Goal: Navigation & Orientation: Find specific page/section

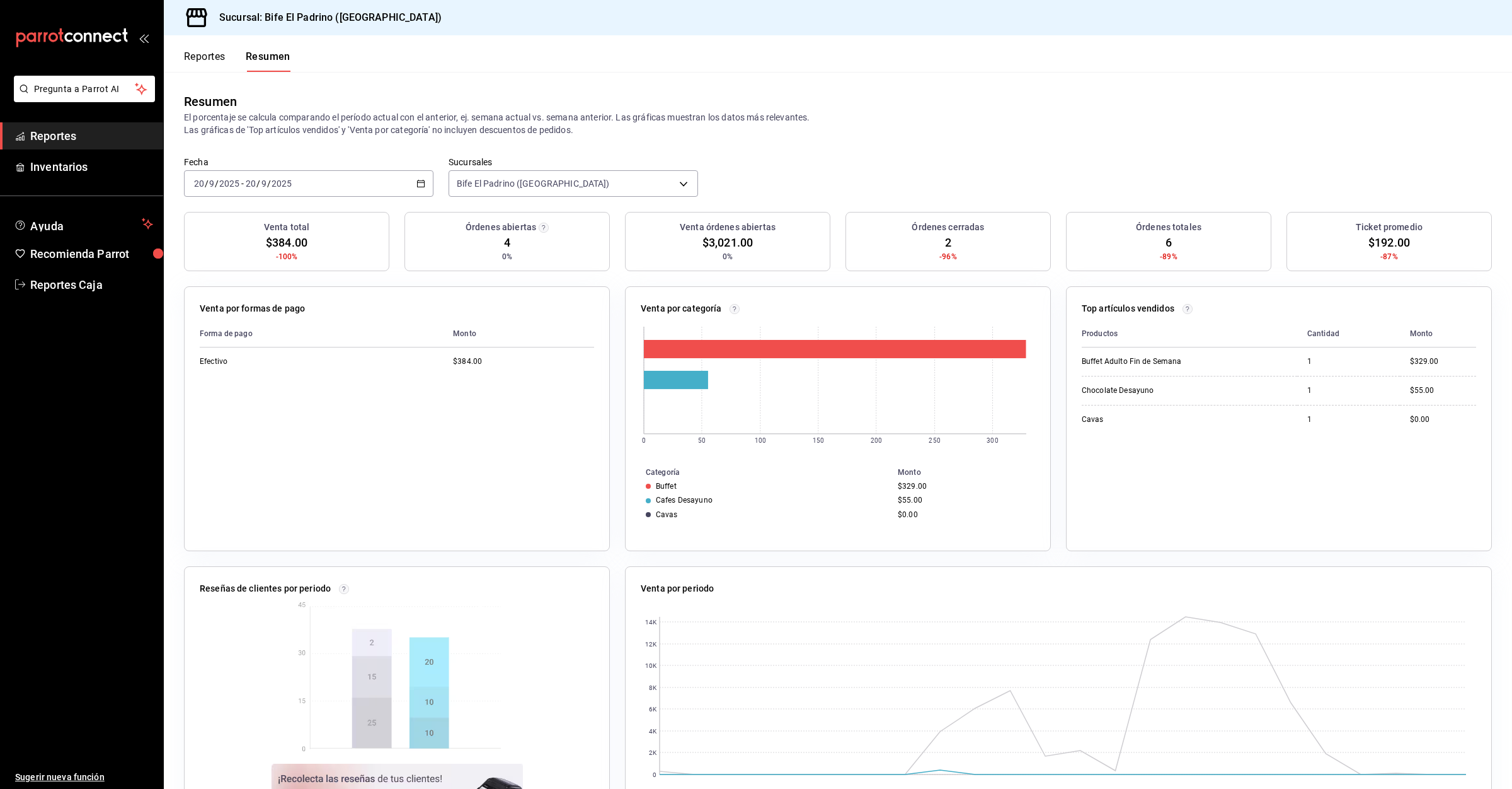
click at [216, 68] on button "Reportes" at bounding box center [204, 61] width 42 height 21
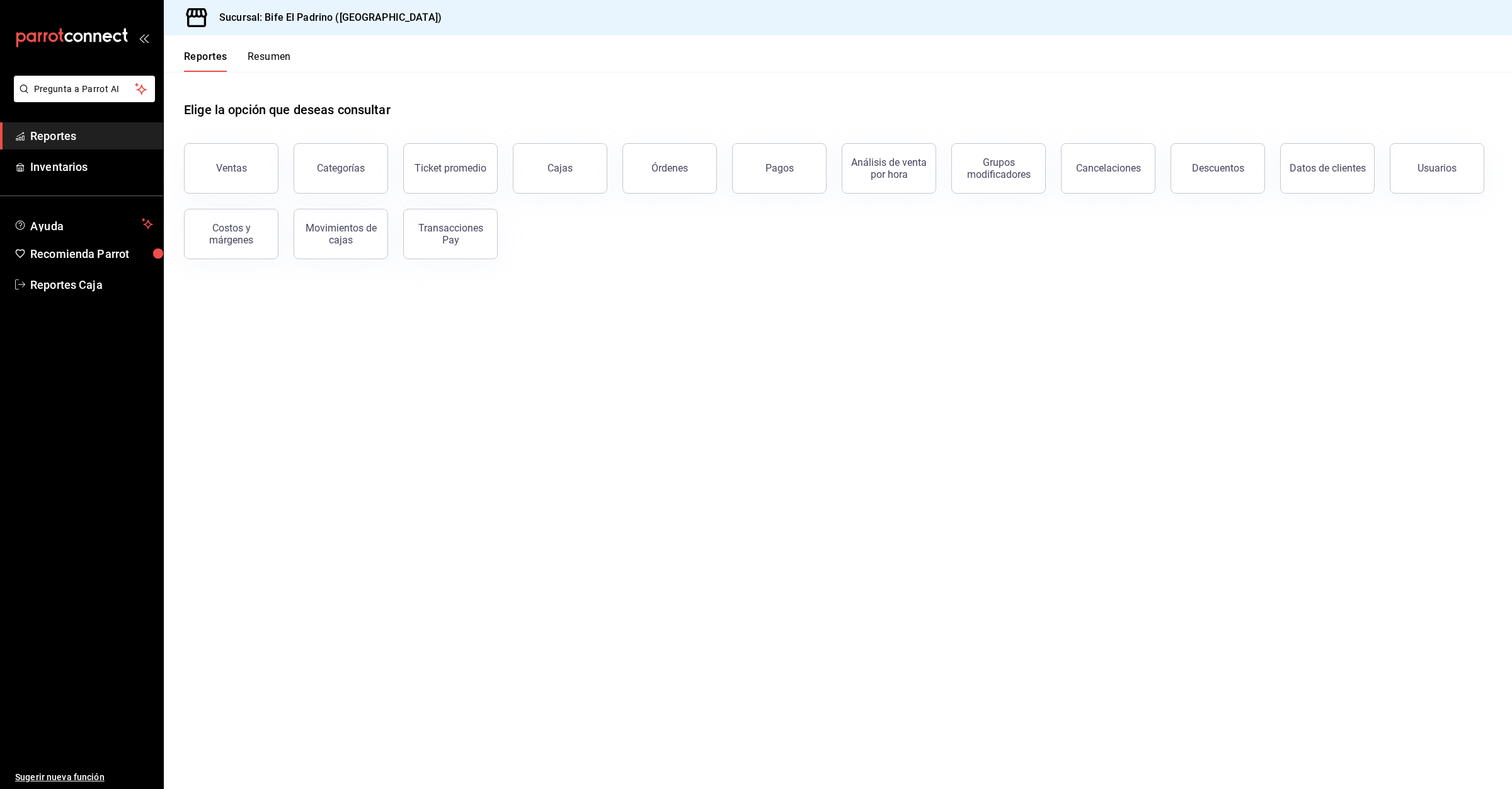
click at [262, 58] on button "Resumen" at bounding box center [269, 61] width 43 height 21
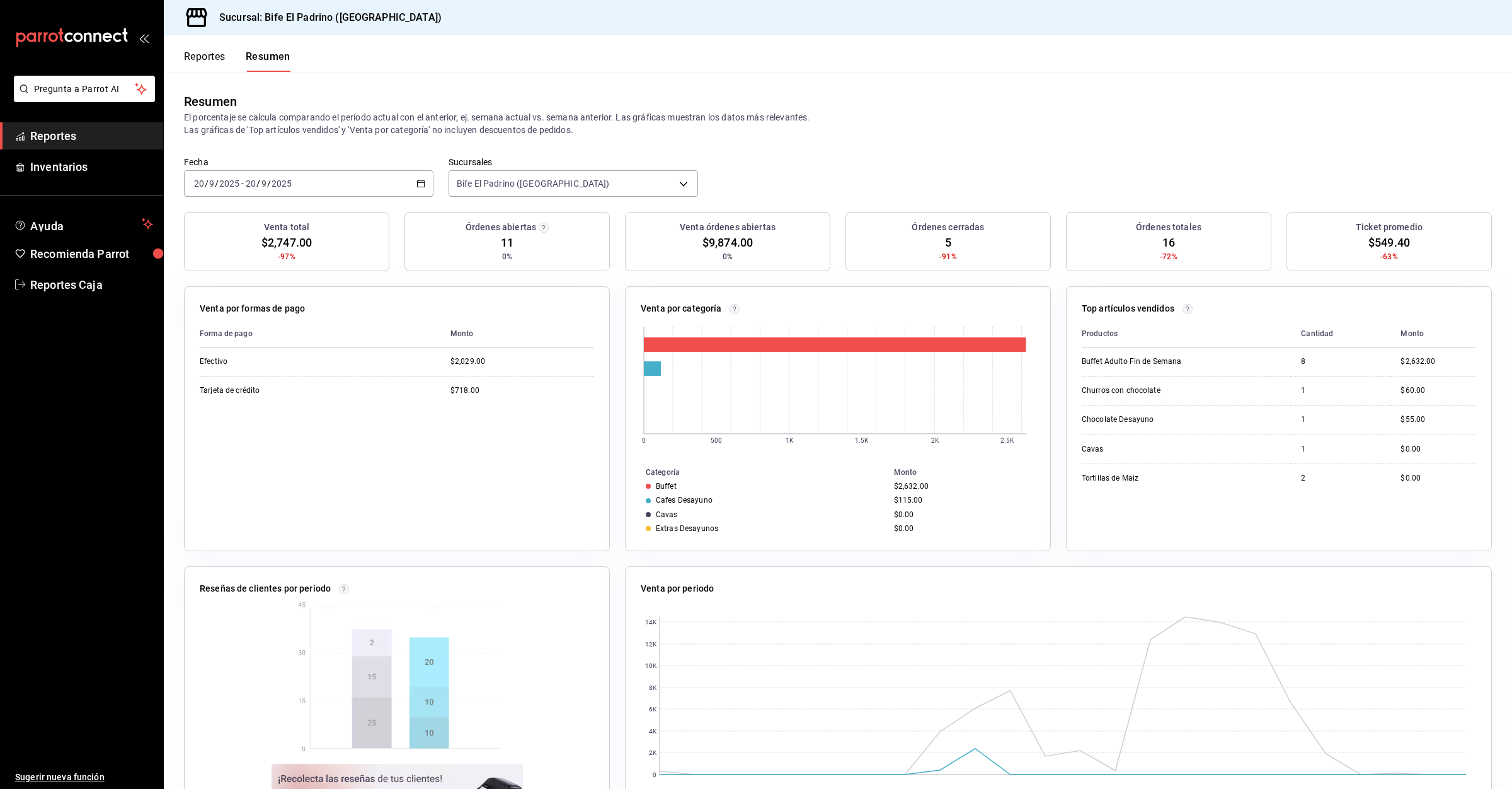
click at [210, 54] on button "Reportes" at bounding box center [204, 61] width 42 height 21
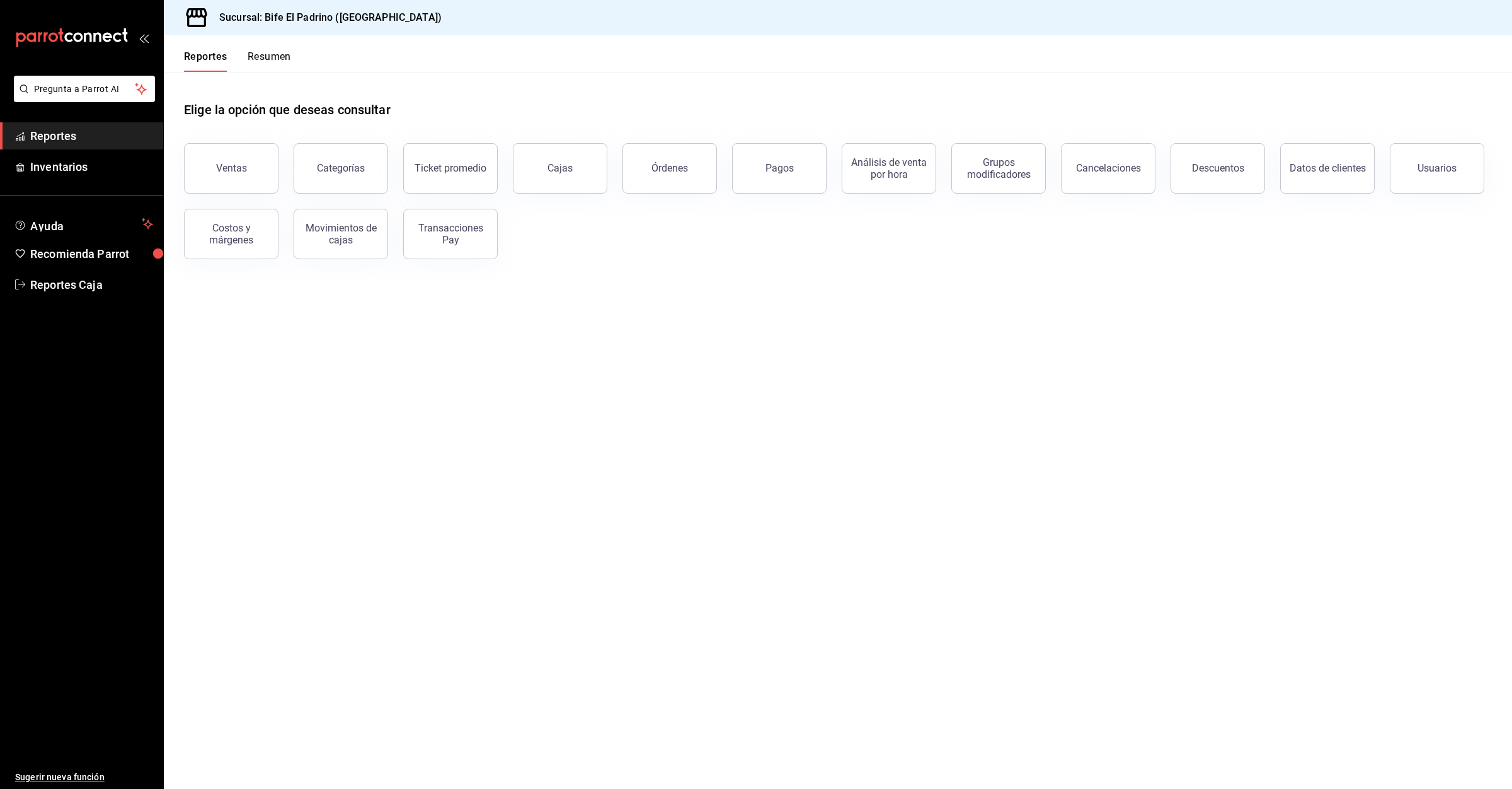
click at [256, 58] on button "Resumen" at bounding box center [269, 61] width 43 height 21
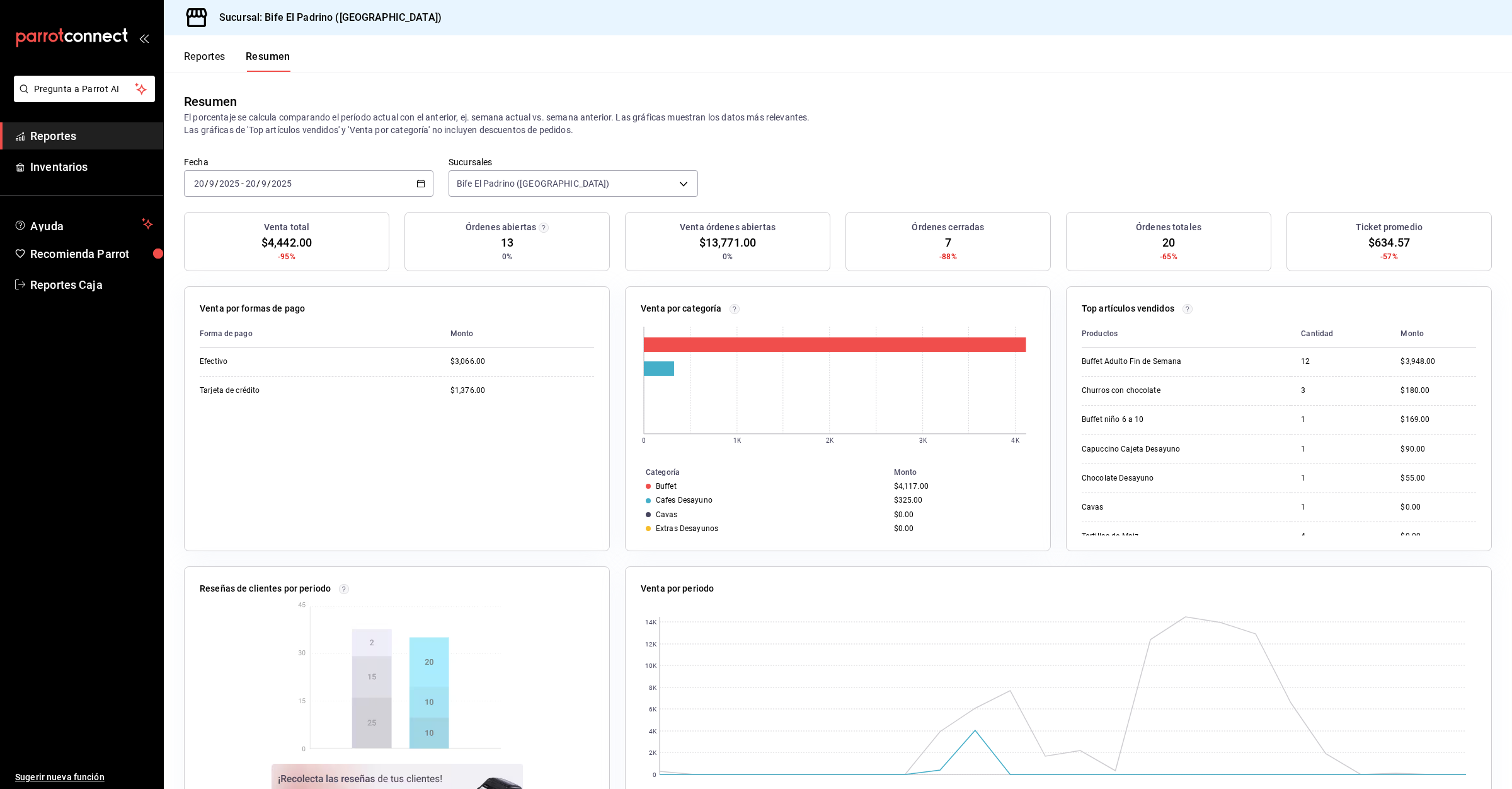
click at [214, 52] on button "Reportes" at bounding box center [204, 61] width 42 height 21
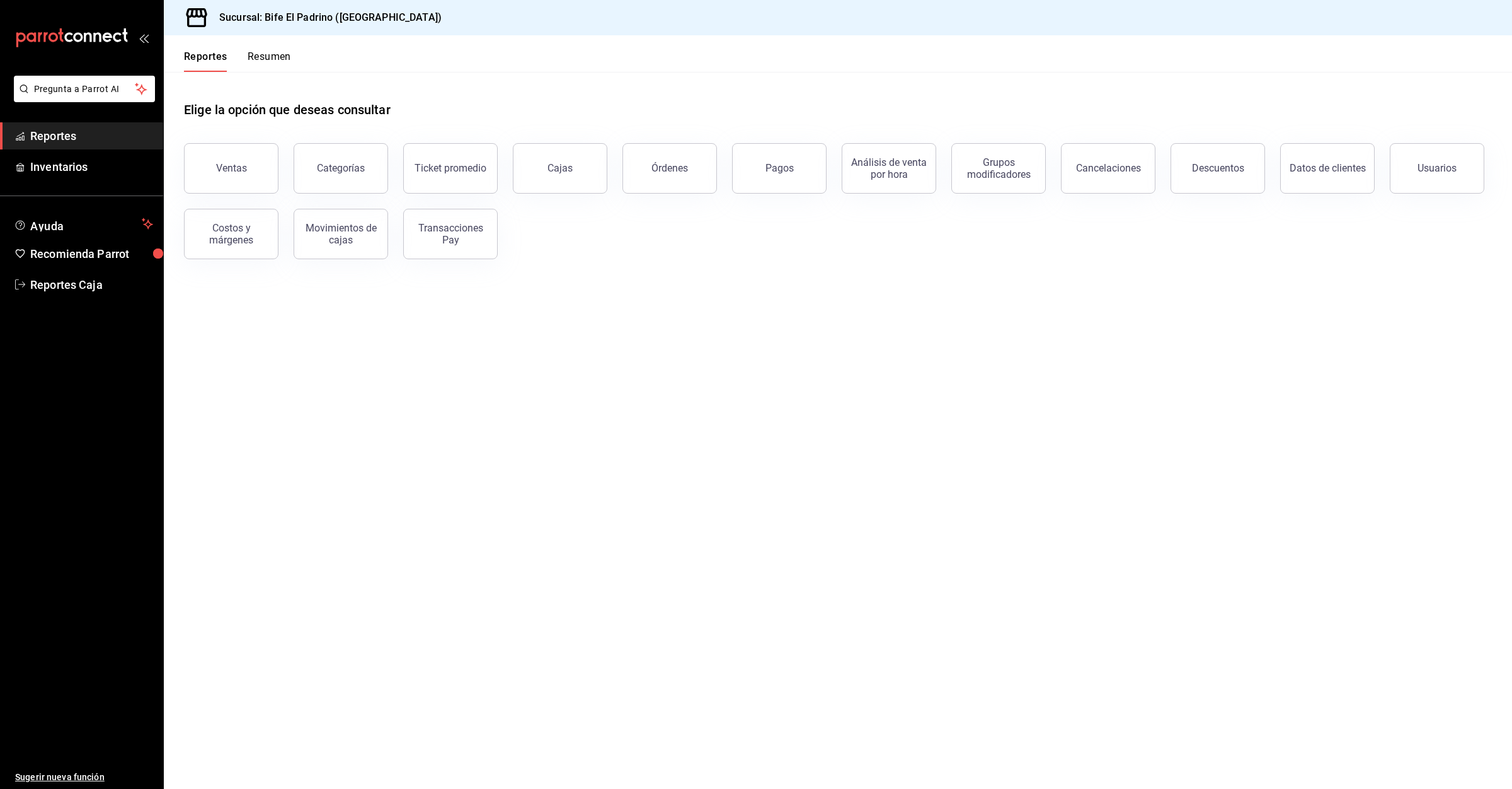
click at [254, 59] on button "Resumen" at bounding box center [269, 61] width 43 height 21
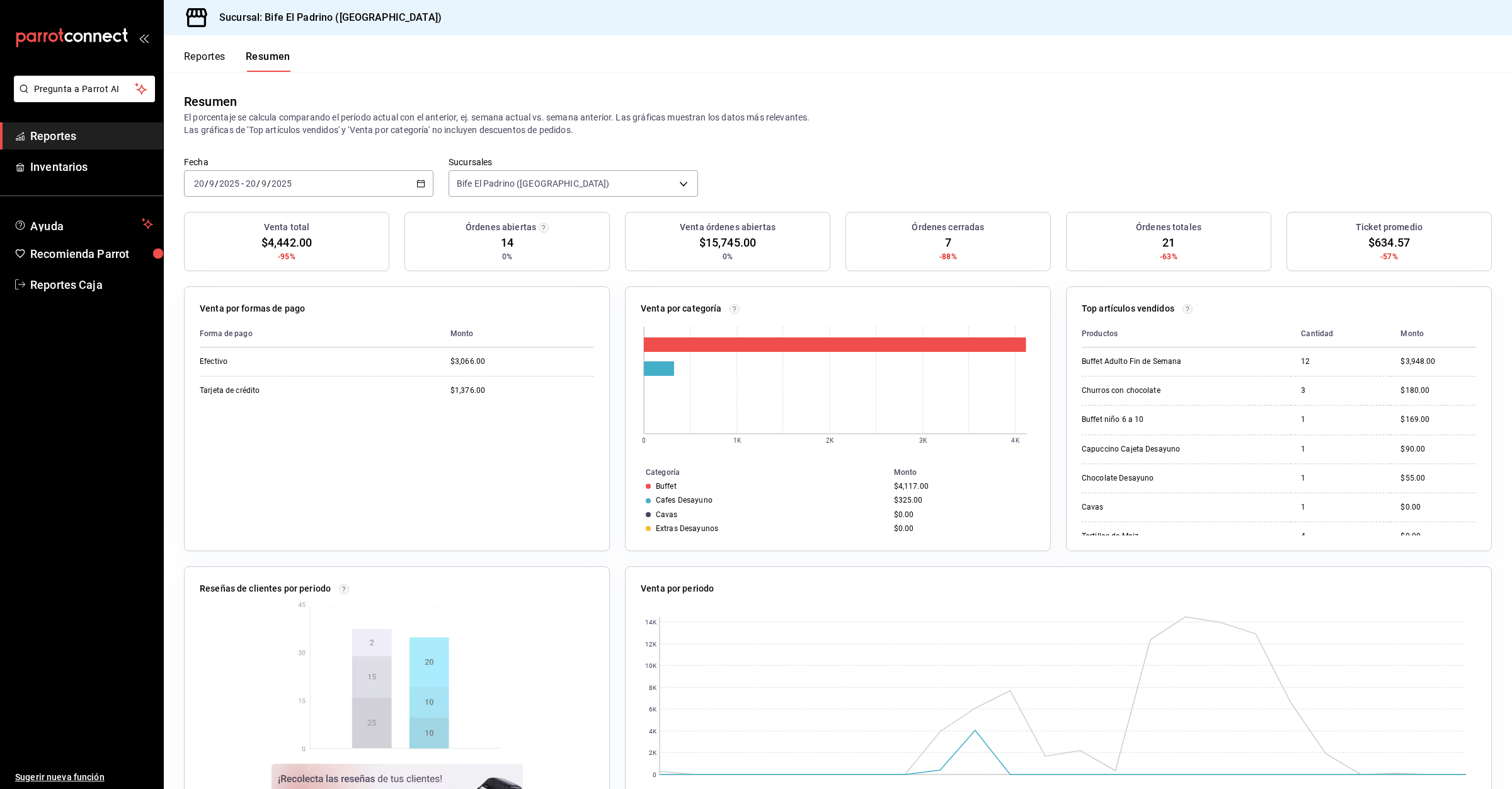
drag, startPoint x: 212, startPoint y: 51, endPoint x: 239, endPoint y: 39, distance: 29.5
click at [225, 43] on div "Reportes Resumen" at bounding box center [227, 53] width 127 height 36
click at [187, 61] on button "Reportes" at bounding box center [204, 61] width 42 height 21
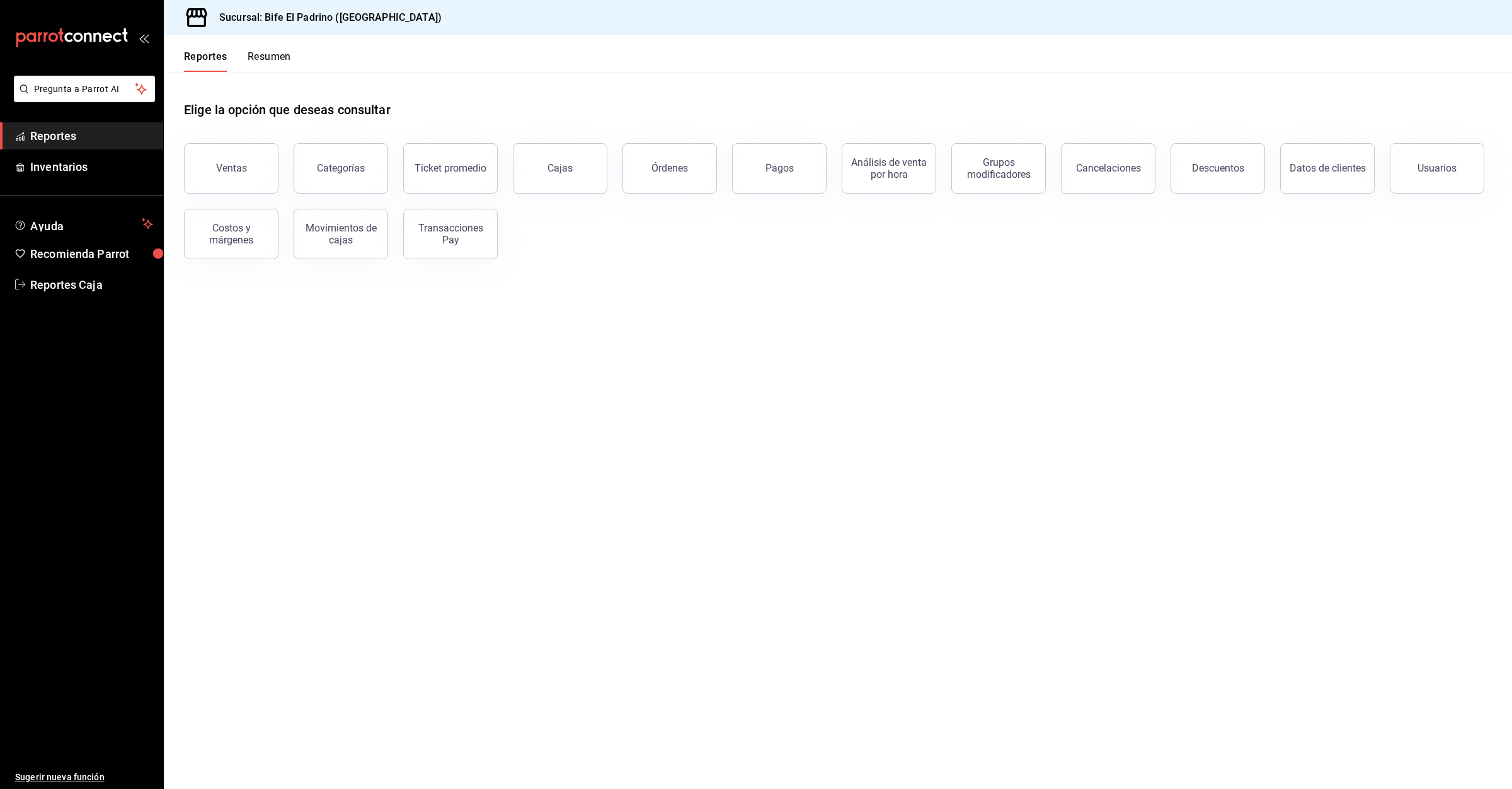
click at [265, 57] on button "Resumen" at bounding box center [269, 61] width 43 height 21
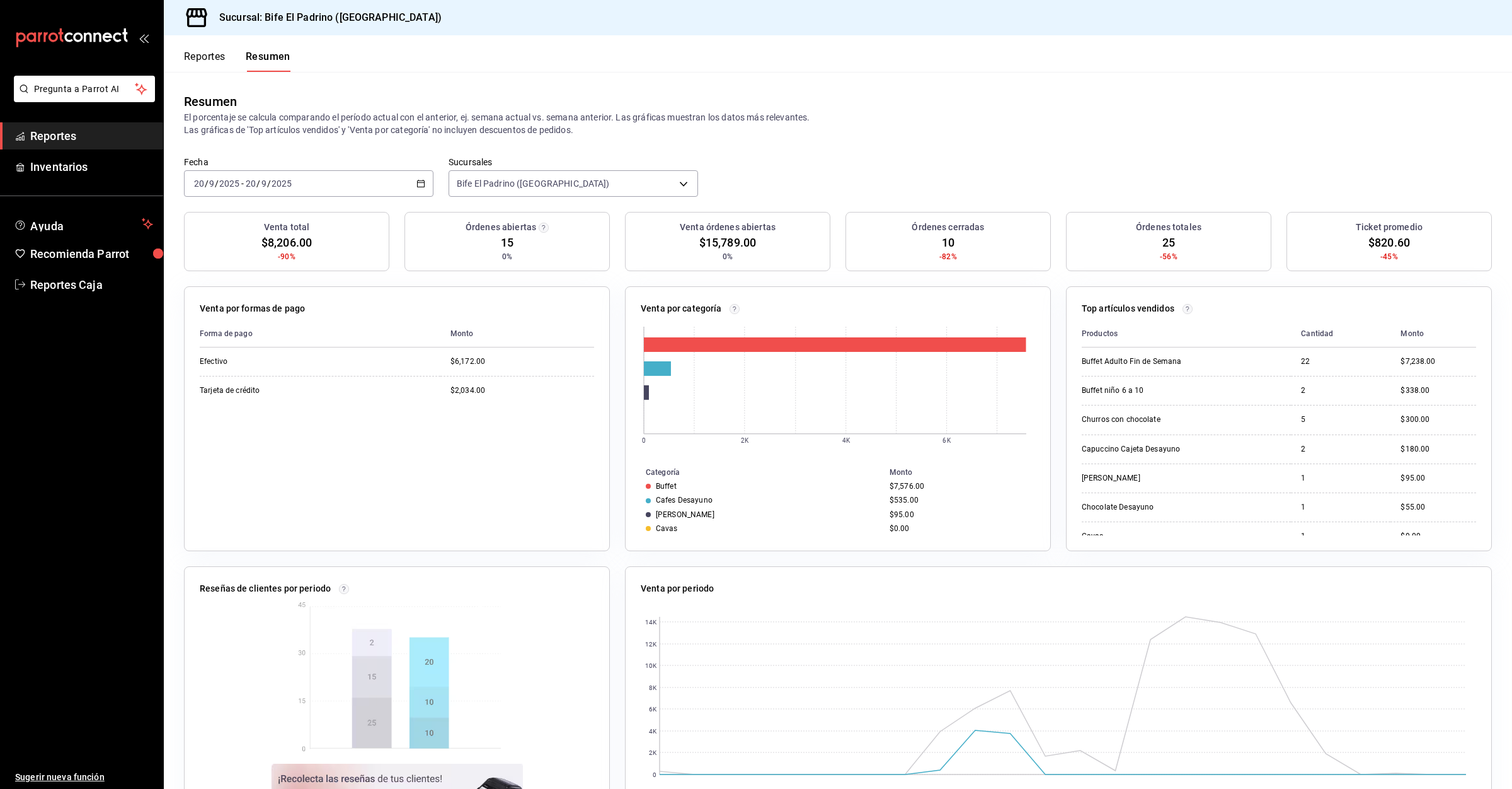
click at [219, 49] on div "Reportes Resumen" at bounding box center [227, 53] width 127 height 36
click at [217, 61] on button "Reportes" at bounding box center [204, 61] width 42 height 21
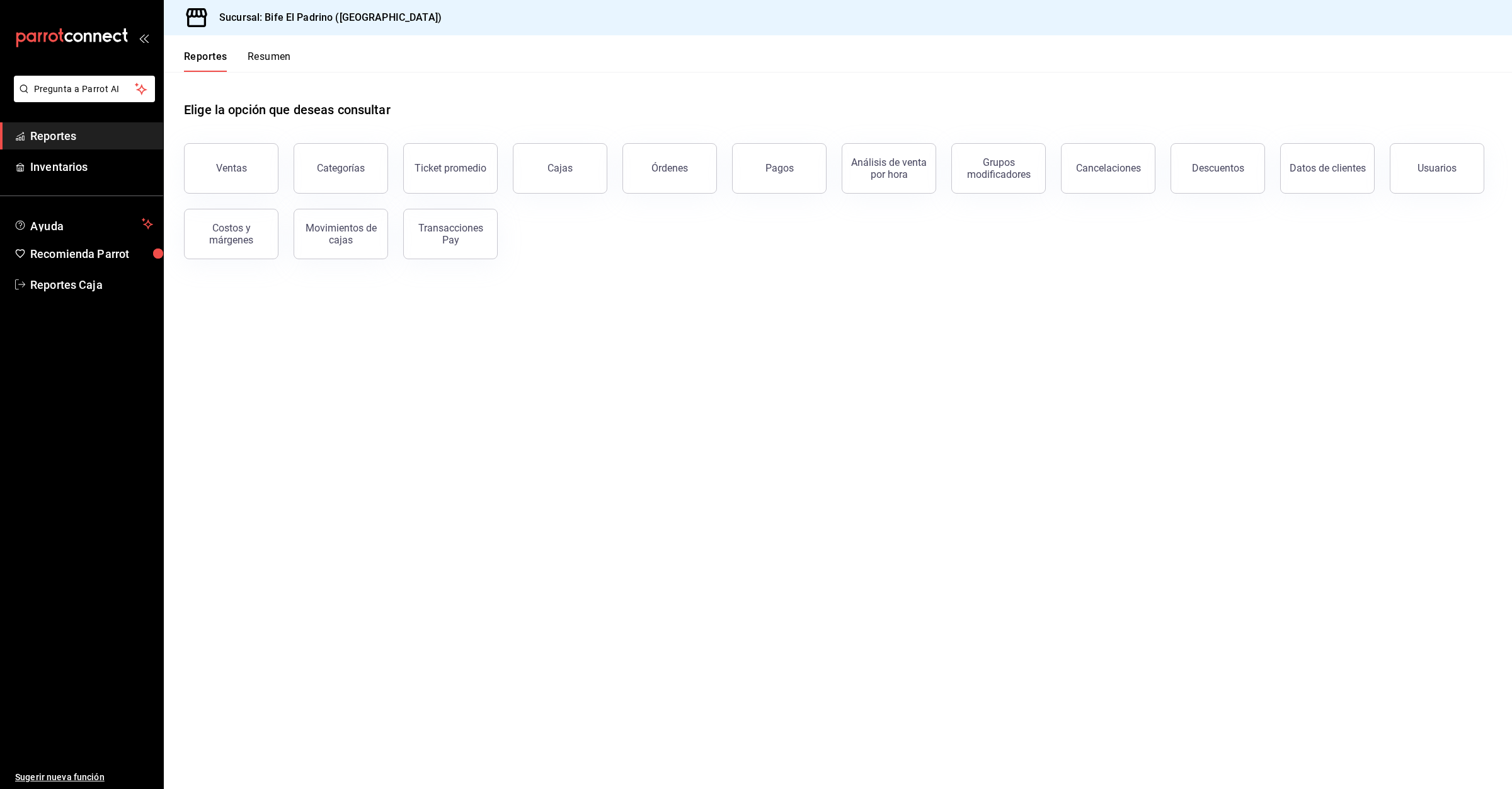
click at [248, 62] on button "Resumen" at bounding box center [269, 61] width 43 height 21
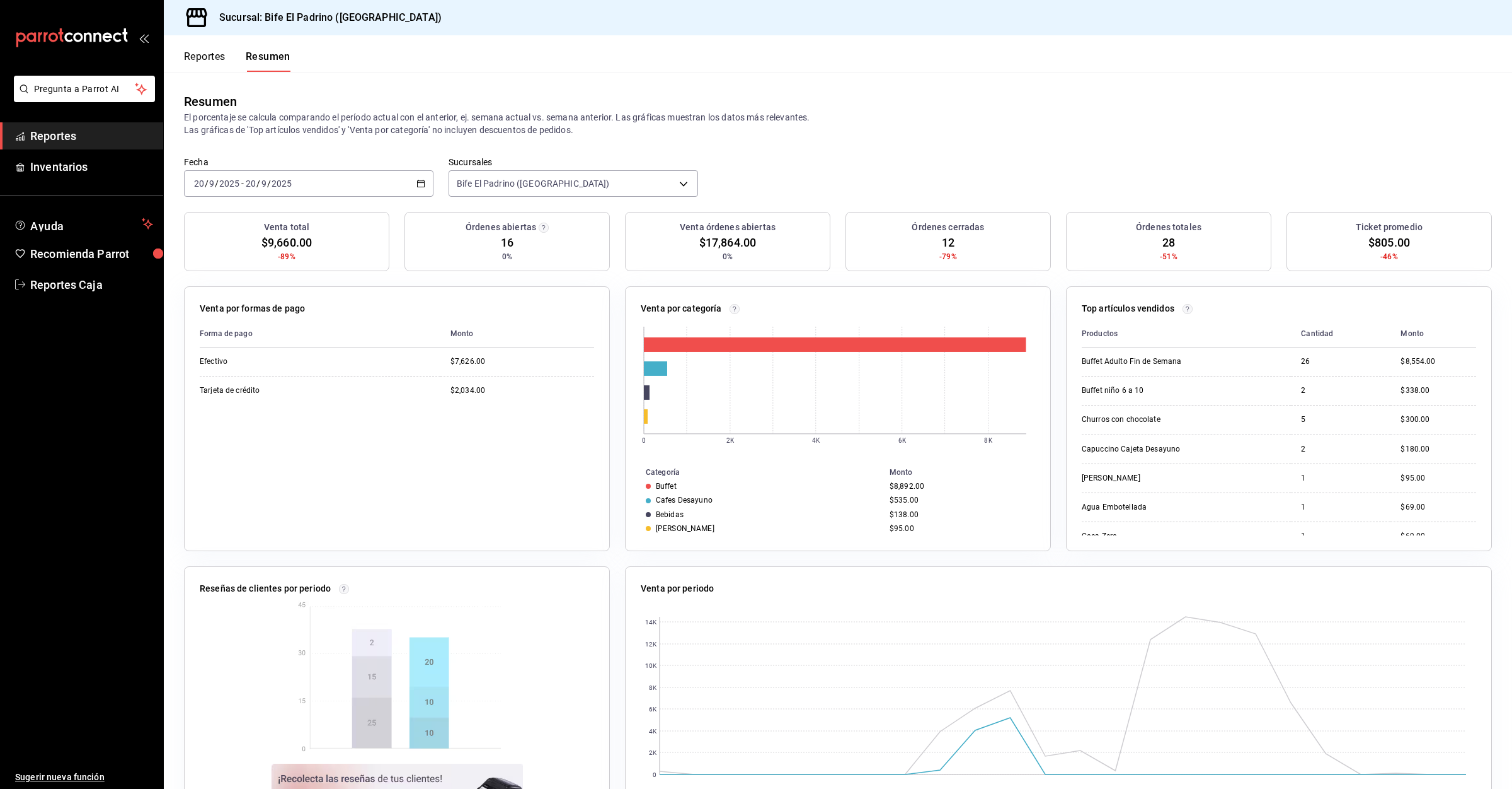
click at [202, 55] on button "Reportes" at bounding box center [204, 61] width 42 height 21
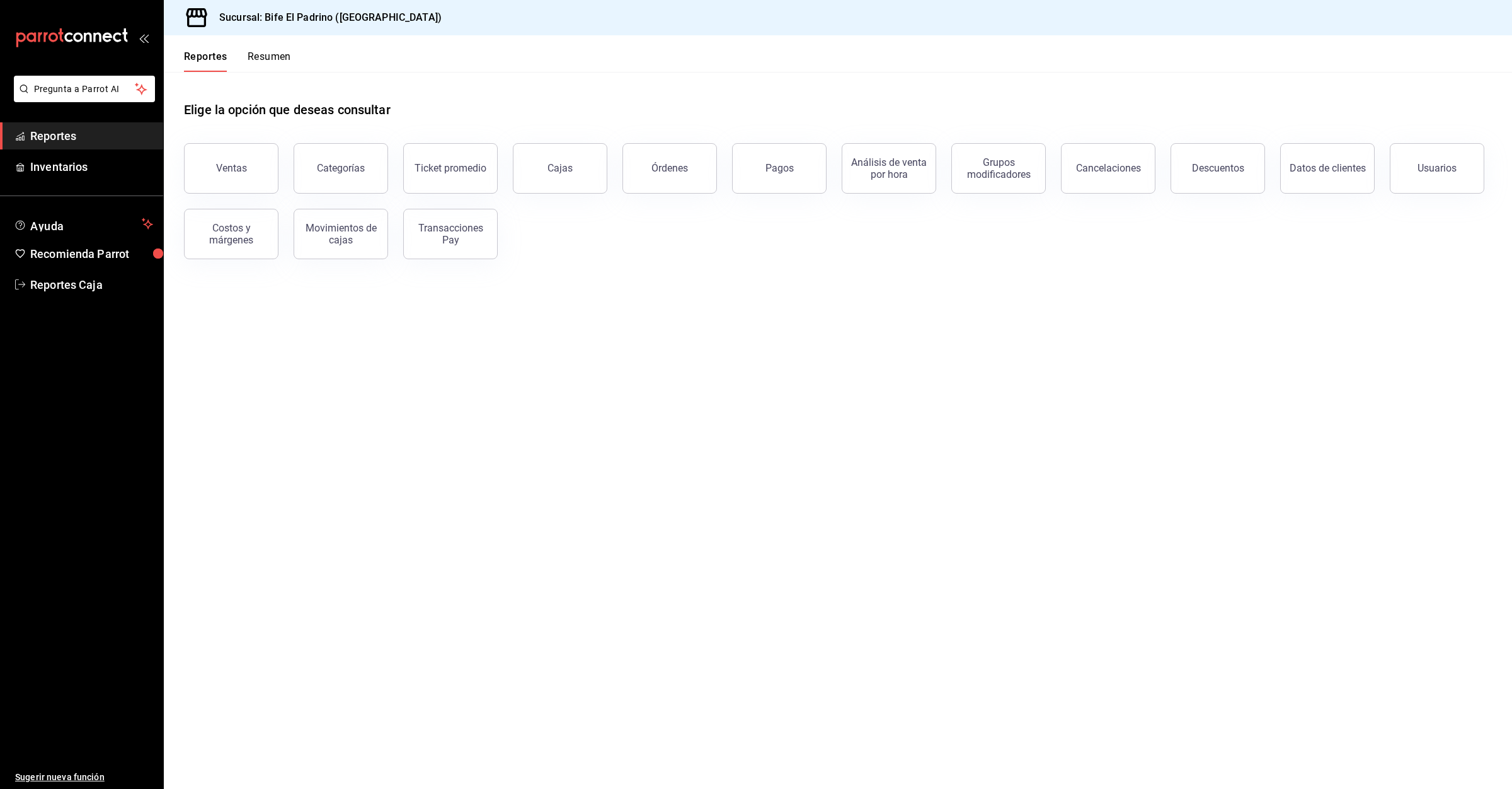
click at [255, 58] on button "Resumen" at bounding box center [269, 61] width 43 height 21
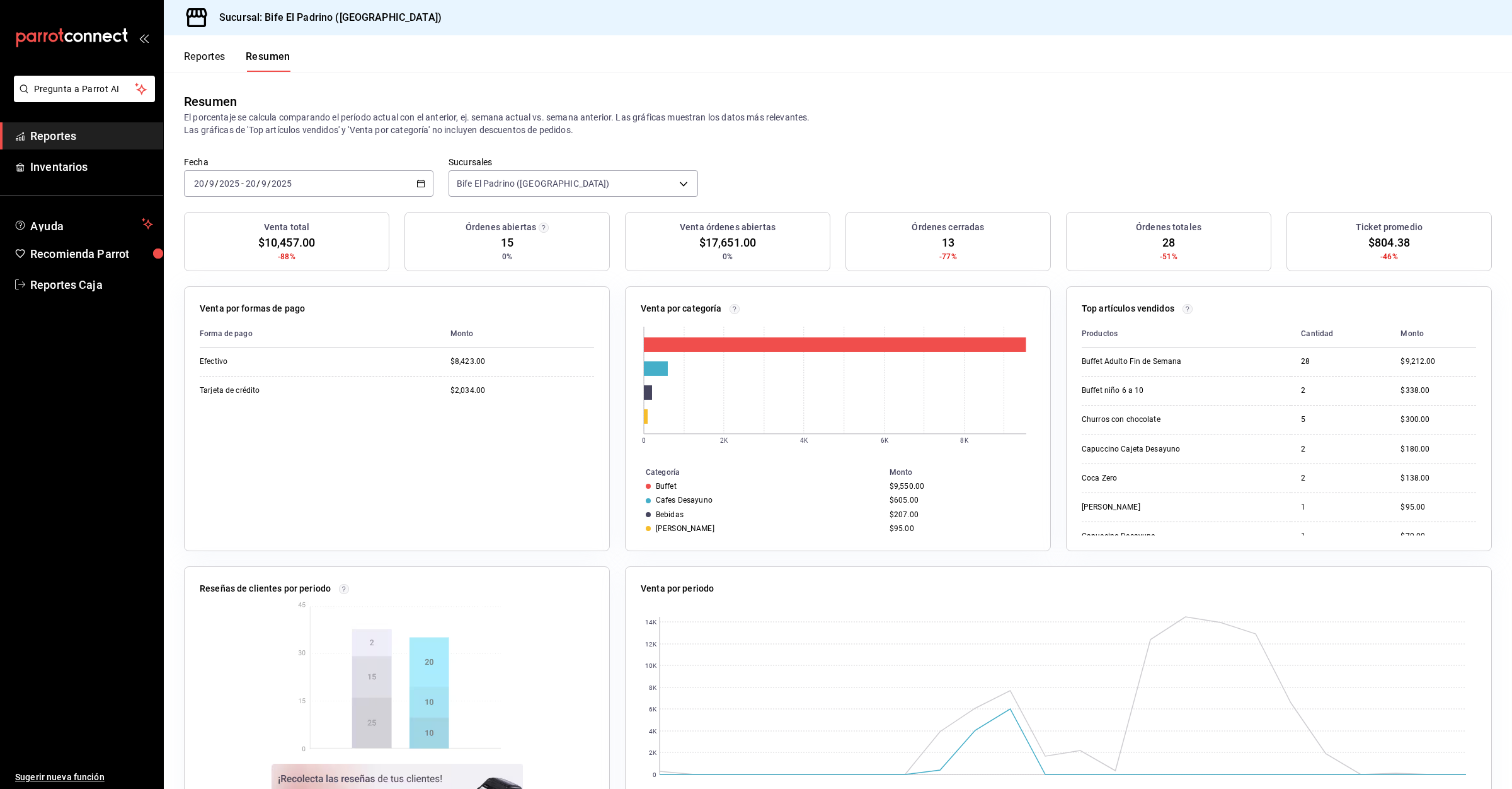
click at [187, 55] on button "Reportes" at bounding box center [204, 61] width 42 height 21
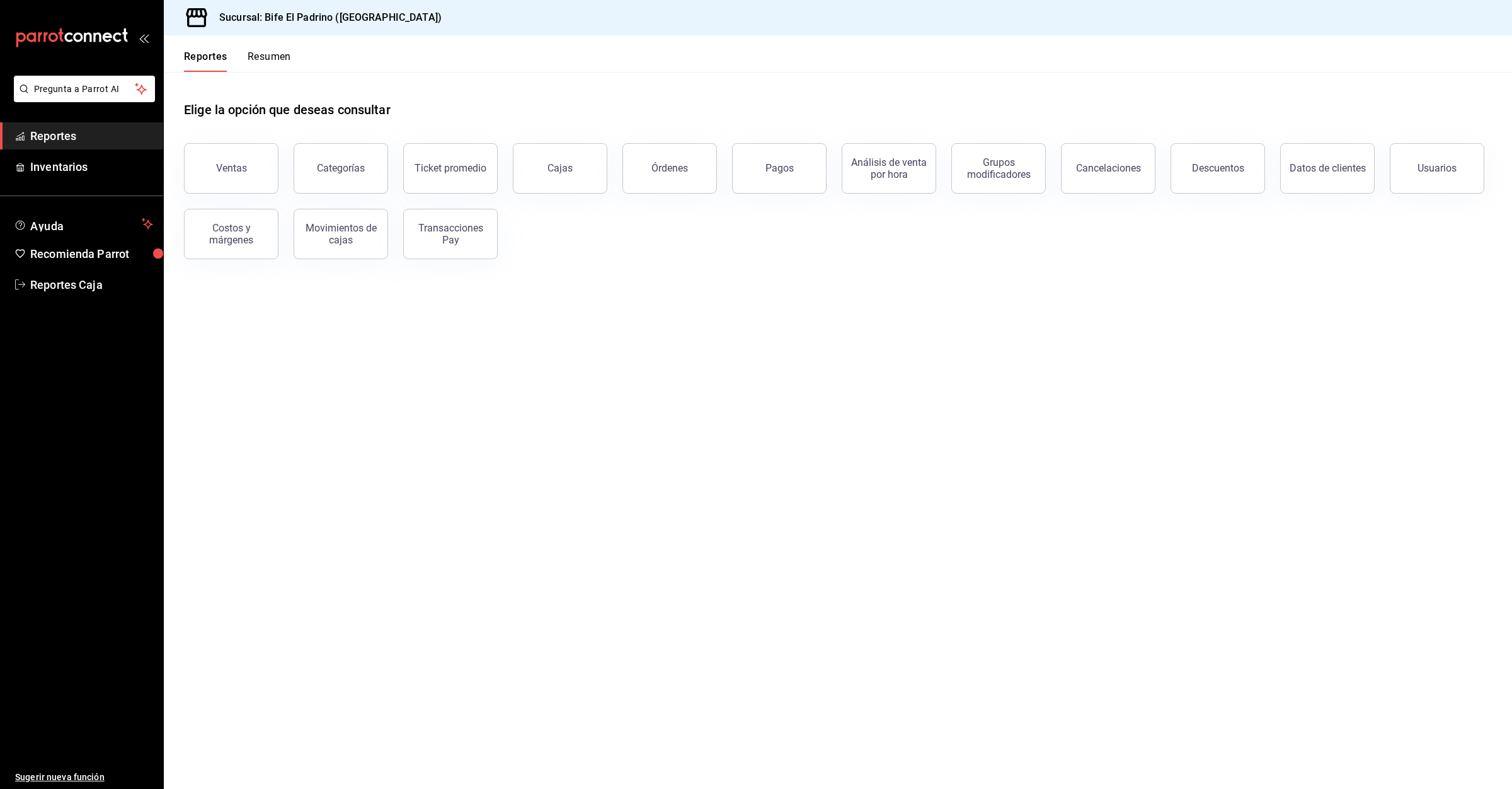
click at [274, 61] on button "Resumen" at bounding box center [269, 61] width 43 height 21
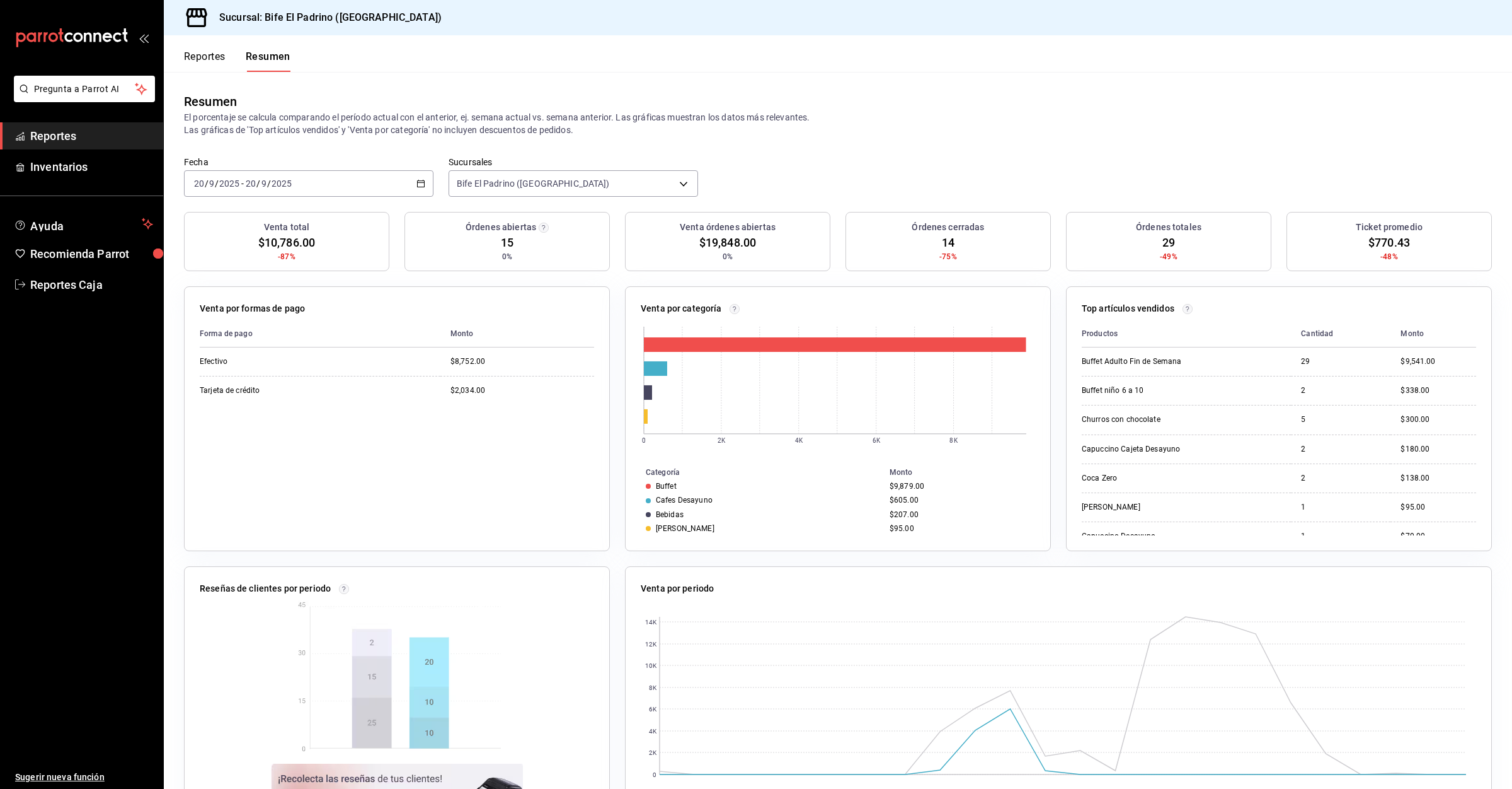
click at [224, 68] on button "Reportes" at bounding box center [204, 61] width 42 height 21
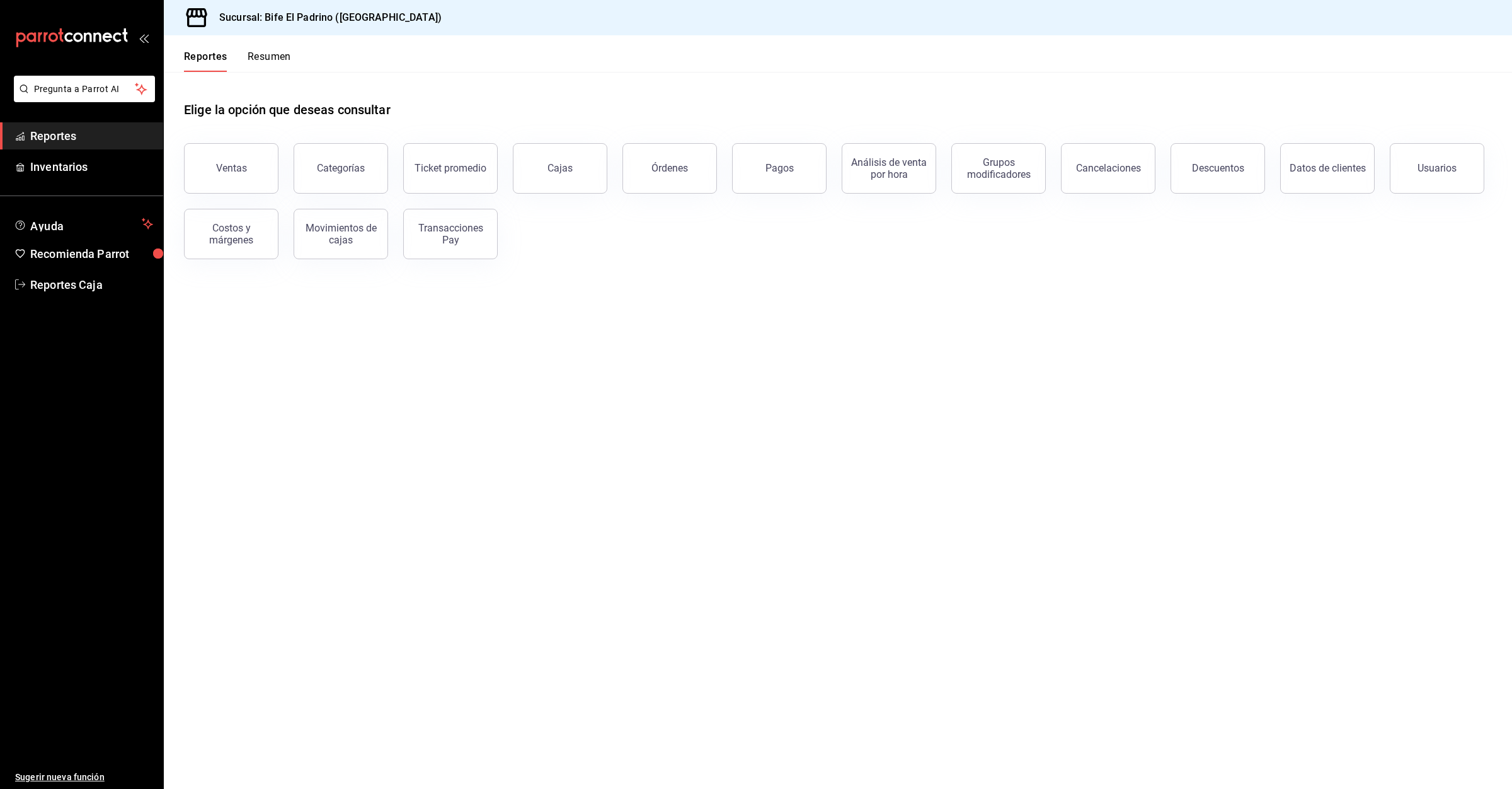
click at [280, 58] on button "Resumen" at bounding box center [269, 61] width 43 height 21
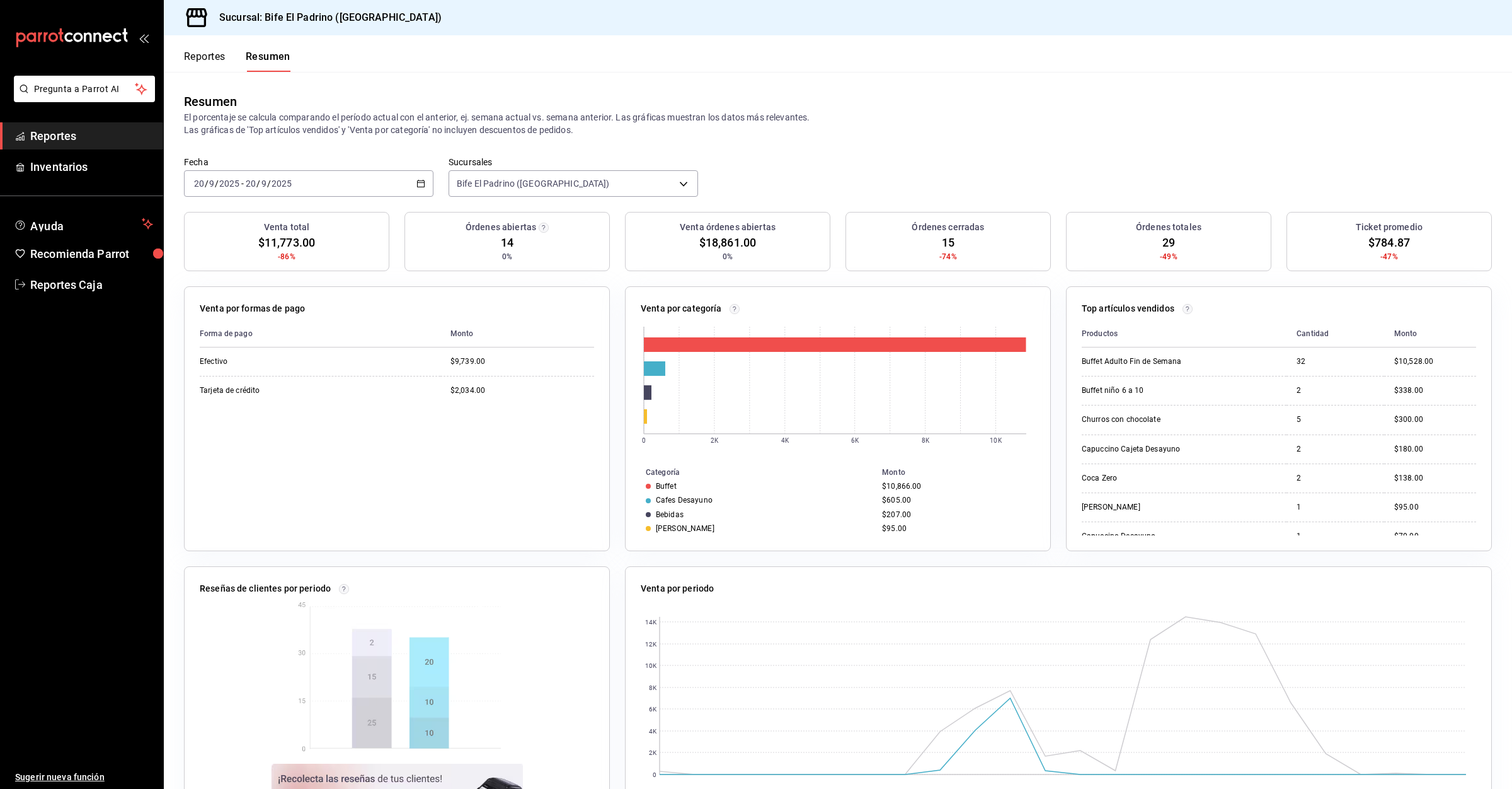
click at [203, 65] on button "Reportes" at bounding box center [204, 61] width 42 height 21
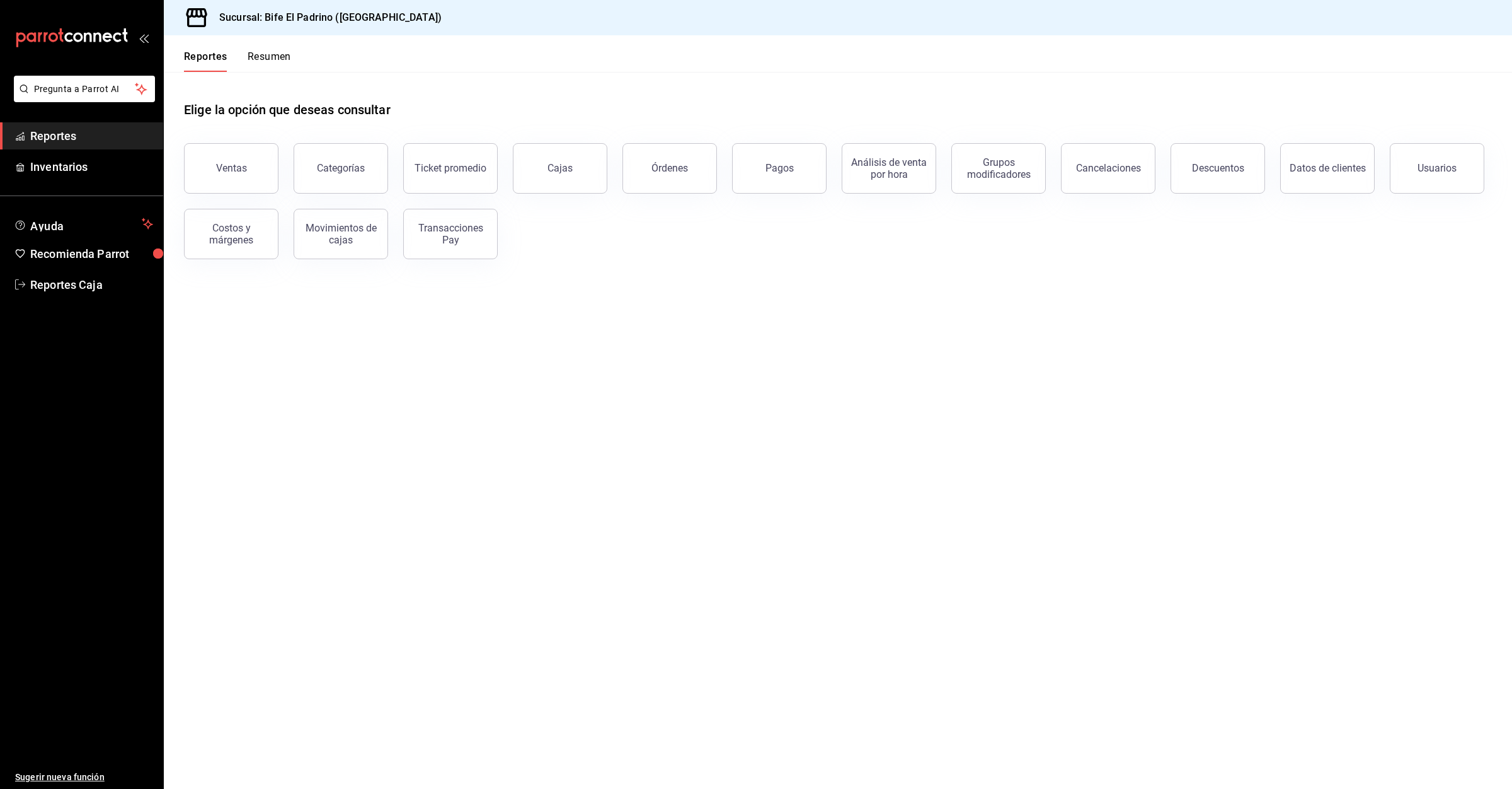
click at [279, 53] on button "Resumen" at bounding box center [269, 61] width 43 height 21
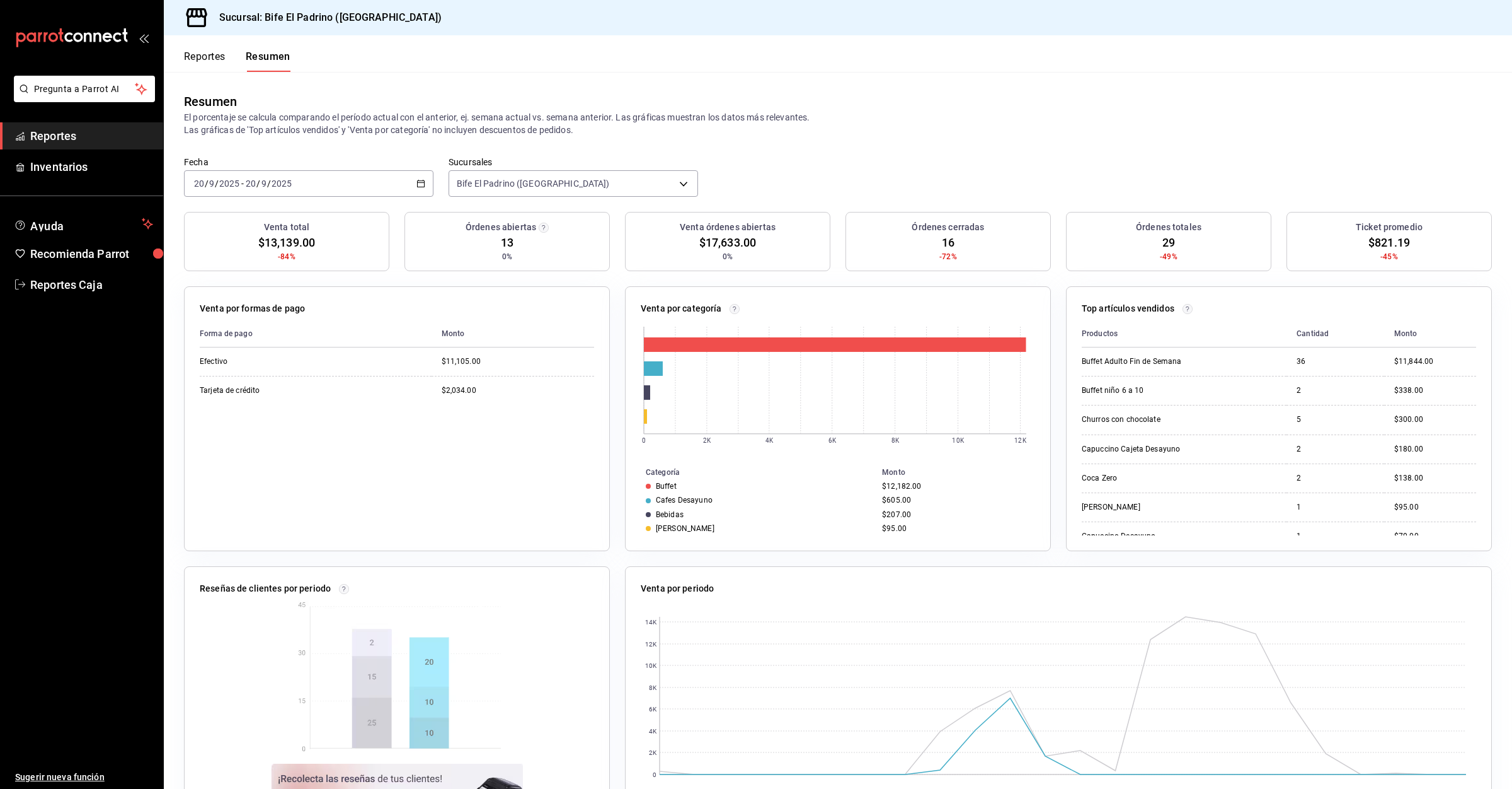
click at [209, 55] on button "Reportes" at bounding box center [204, 61] width 42 height 21
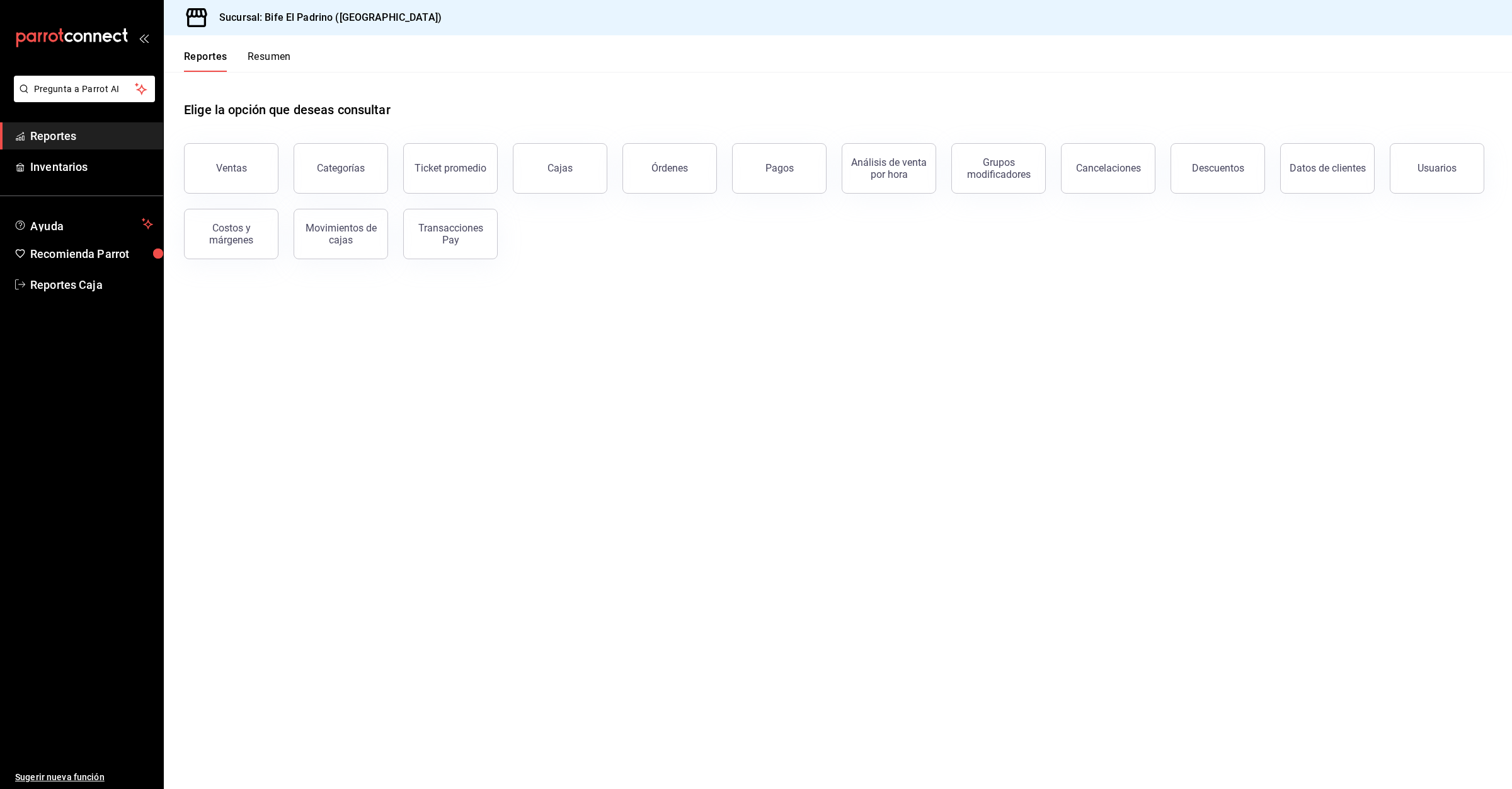
click at [270, 50] on button "Resumen" at bounding box center [269, 61] width 43 height 21
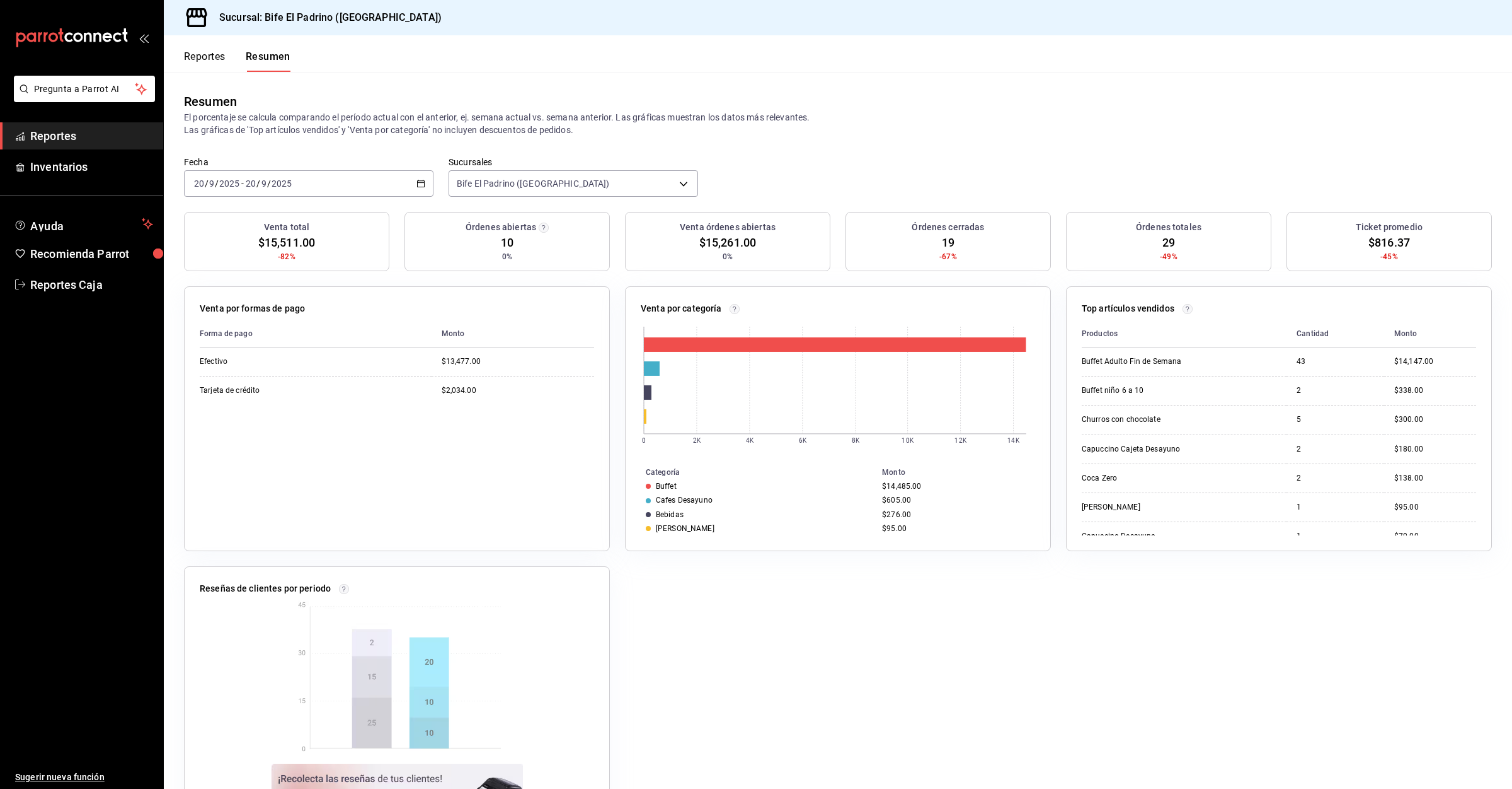
click at [198, 53] on button "Reportes" at bounding box center [204, 61] width 42 height 21
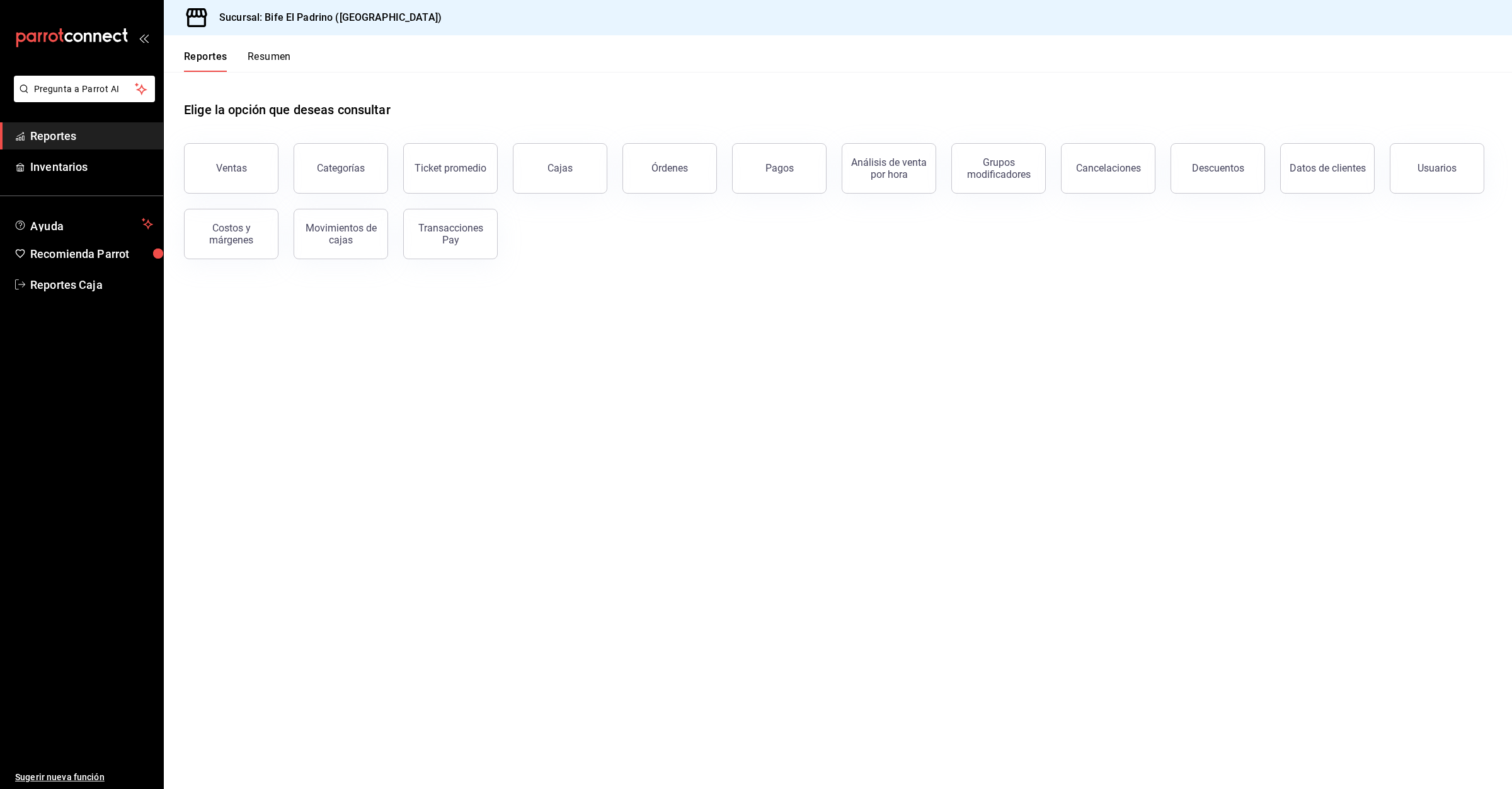
click at [260, 51] on button "Resumen" at bounding box center [269, 61] width 43 height 21
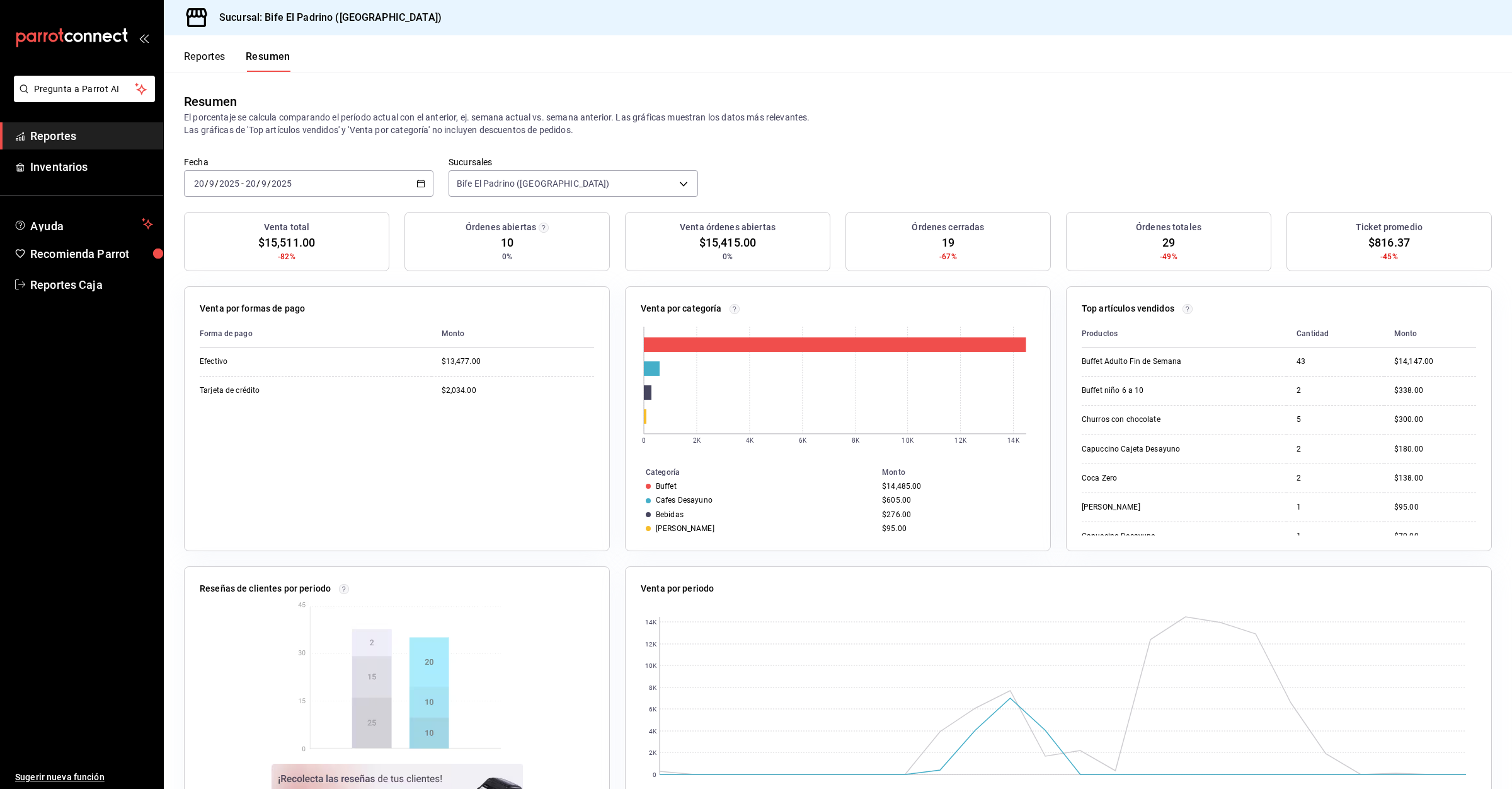
click at [200, 55] on button "Reportes" at bounding box center [204, 61] width 42 height 21
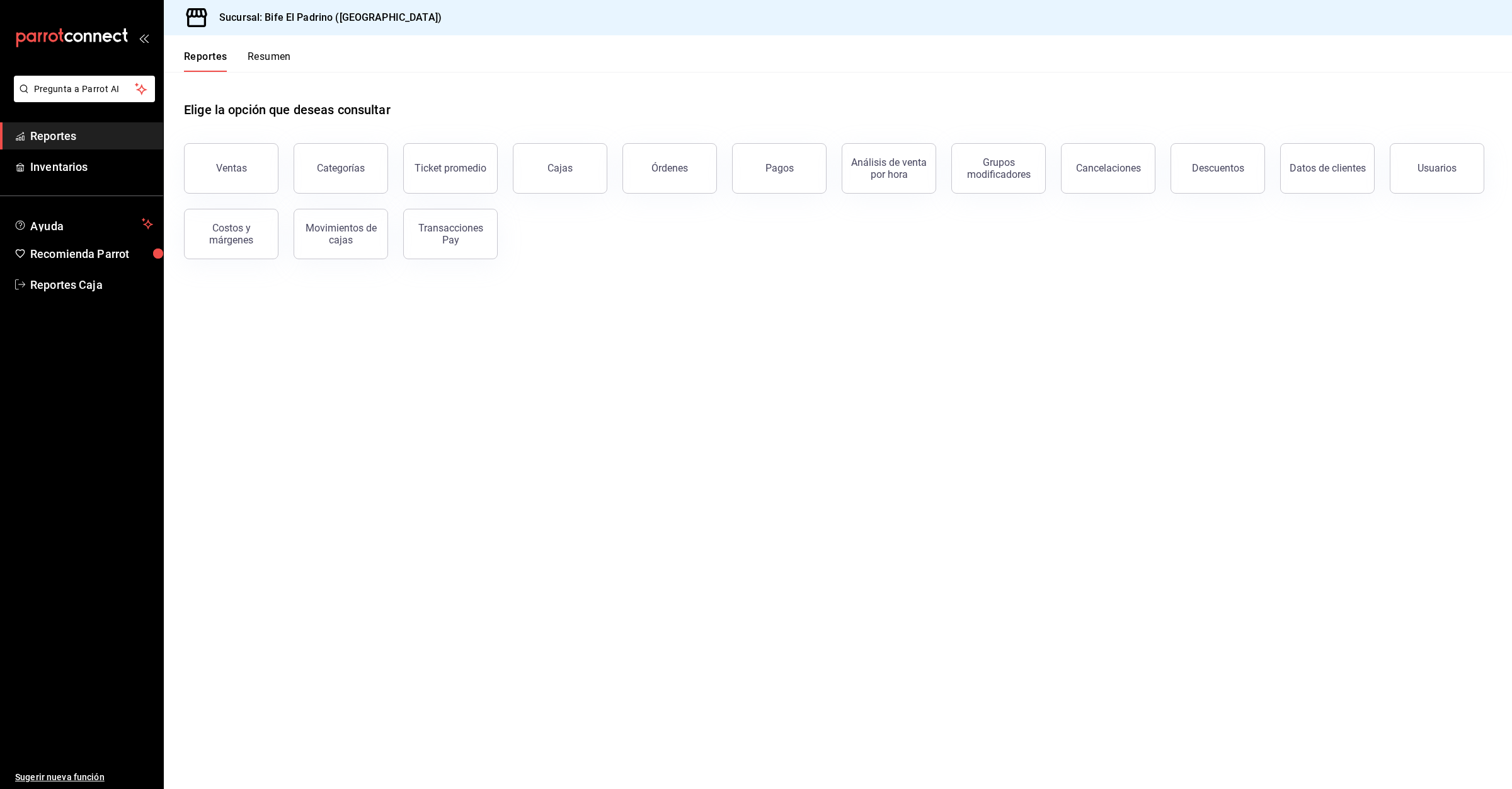
click at [258, 58] on button "Resumen" at bounding box center [269, 61] width 43 height 21
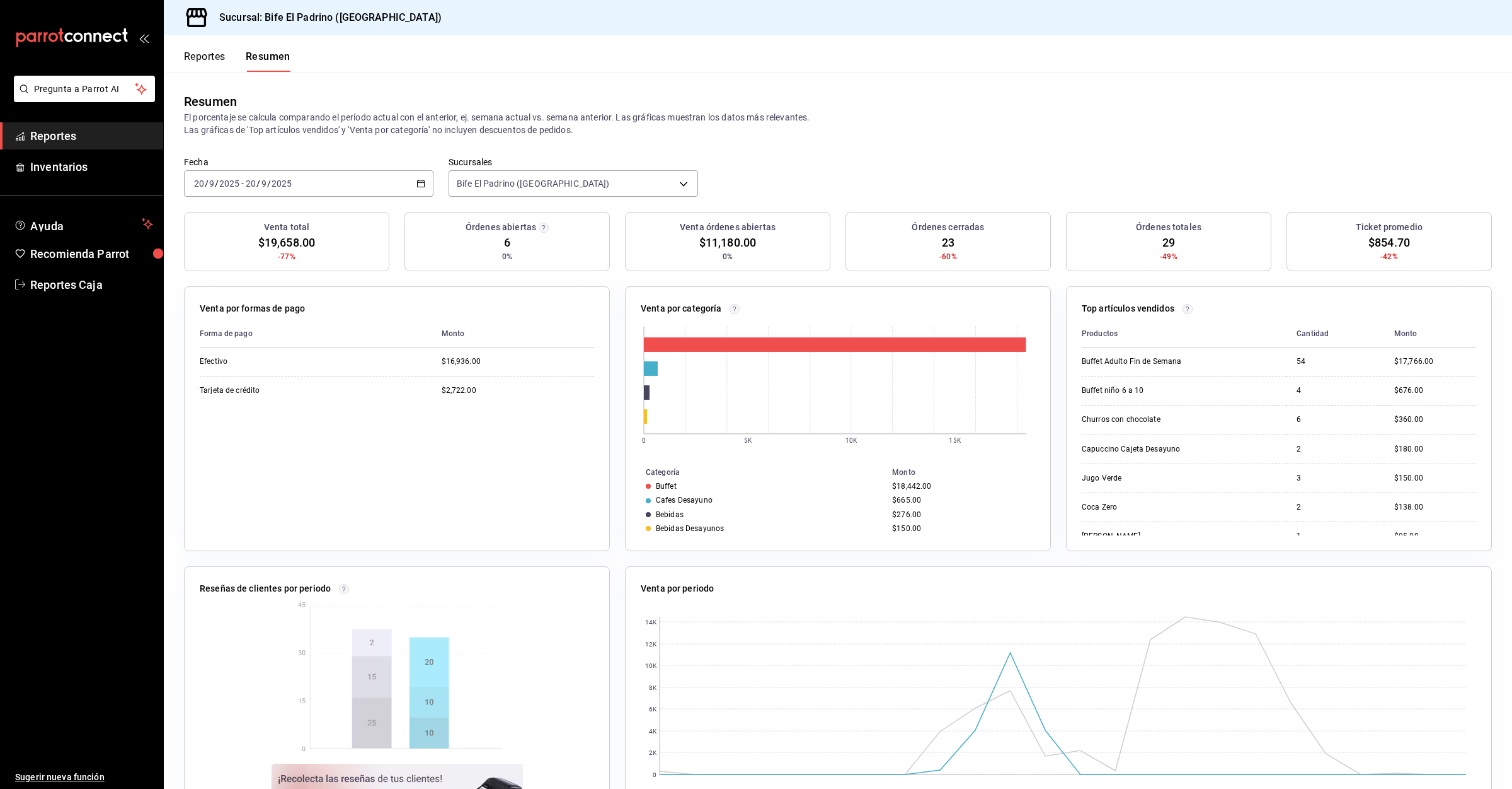
click at [180, 57] on div "Reportes Resumen" at bounding box center [227, 53] width 127 height 36
drag, startPoint x: 180, startPoint y: 63, endPoint x: 187, endPoint y: 63, distance: 7.0
click at [182, 63] on div "Reportes Resumen" at bounding box center [227, 53] width 127 height 36
click at [241, 63] on div "Reportes Resumen" at bounding box center [237, 61] width 106 height 21
click at [225, 65] on button "Reportes" at bounding box center [204, 61] width 42 height 21
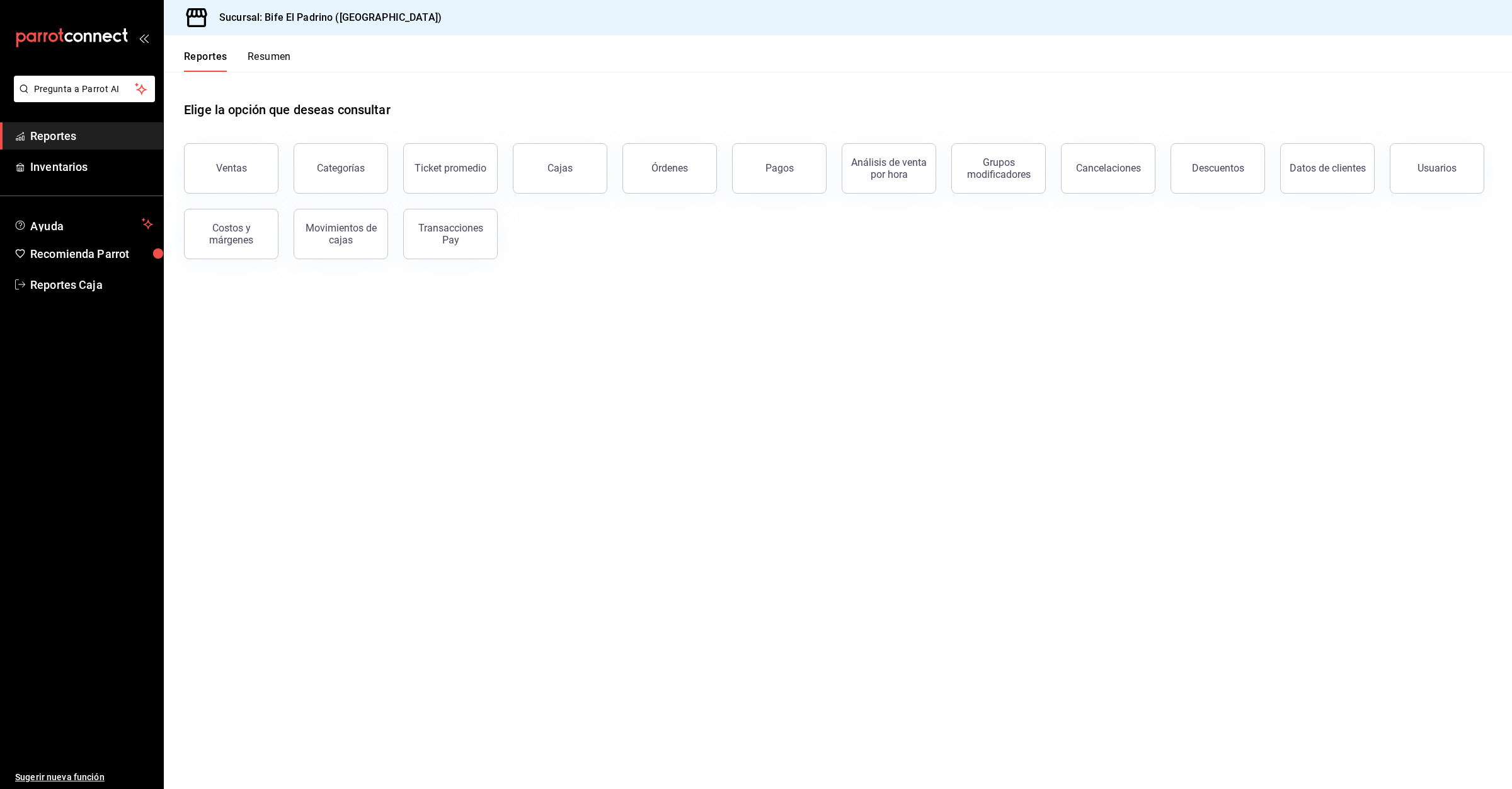
click at [252, 62] on button "Resumen" at bounding box center [269, 61] width 43 height 21
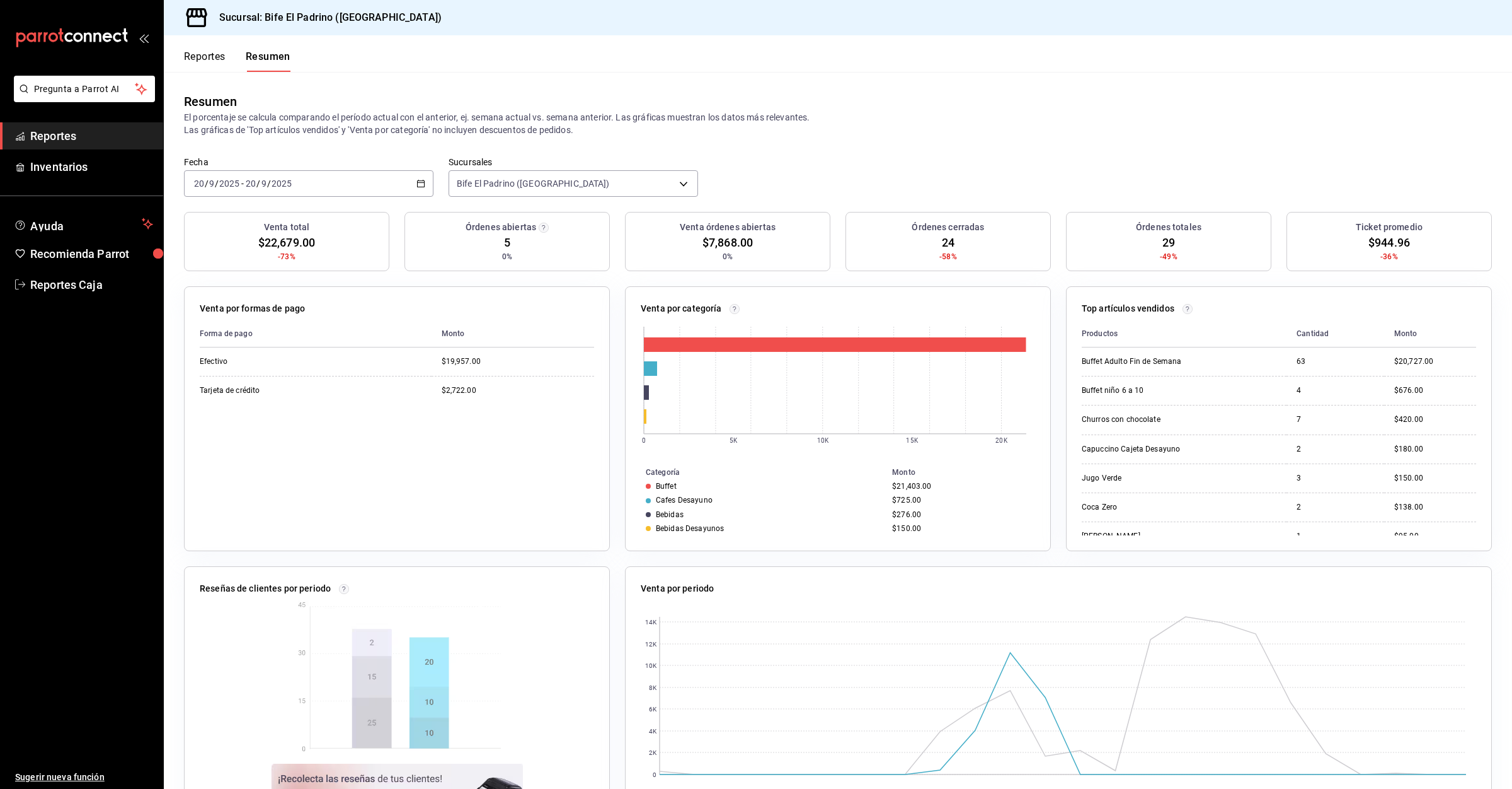
click at [228, 65] on div "Reportes Resumen" at bounding box center [237, 61] width 106 height 21
click at [216, 57] on button "Reportes" at bounding box center [204, 61] width 42 height 21
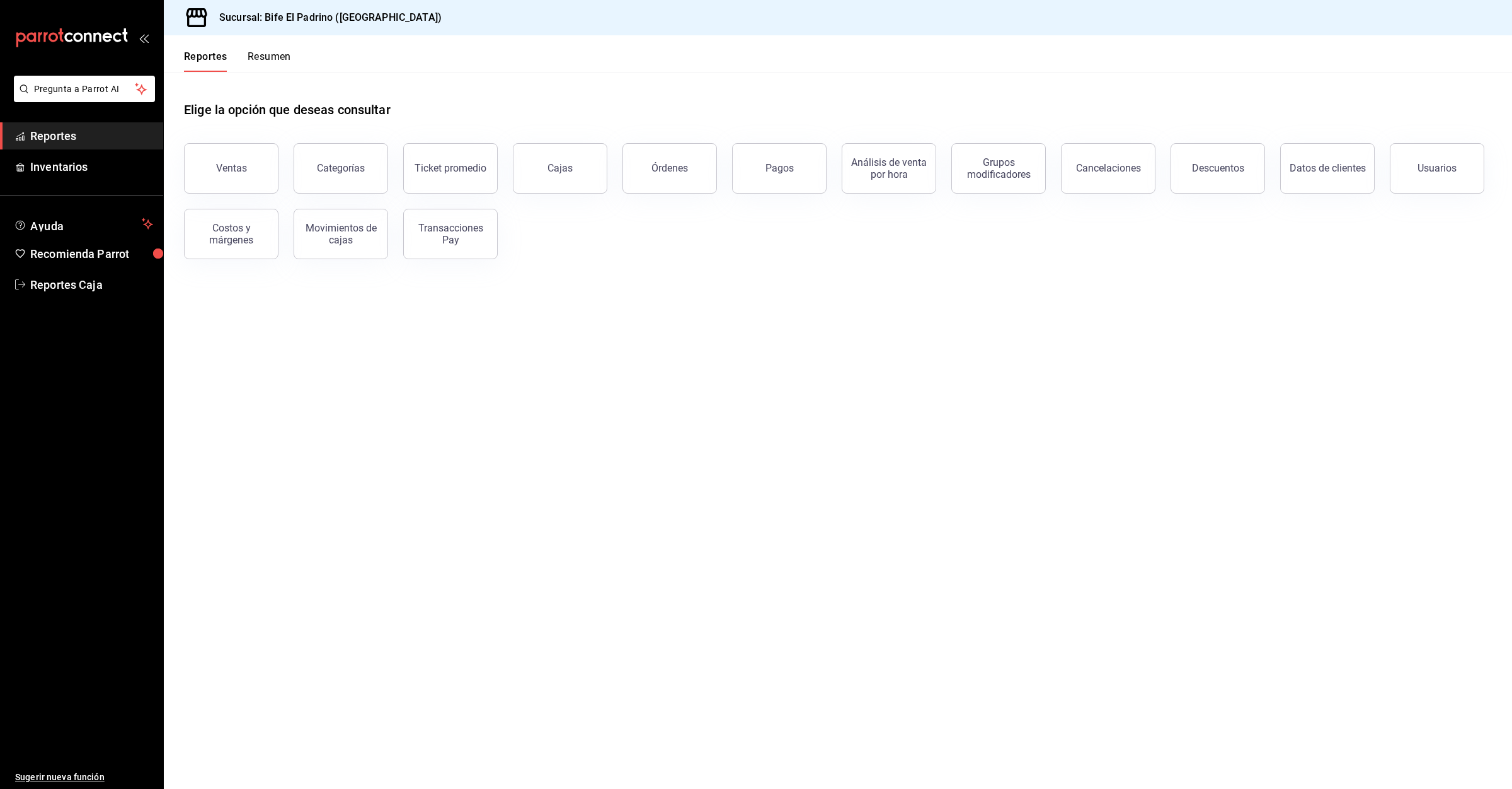
click at [288, 51] on button "Resumen" at bounding box center [269, 61] width 43 height 21
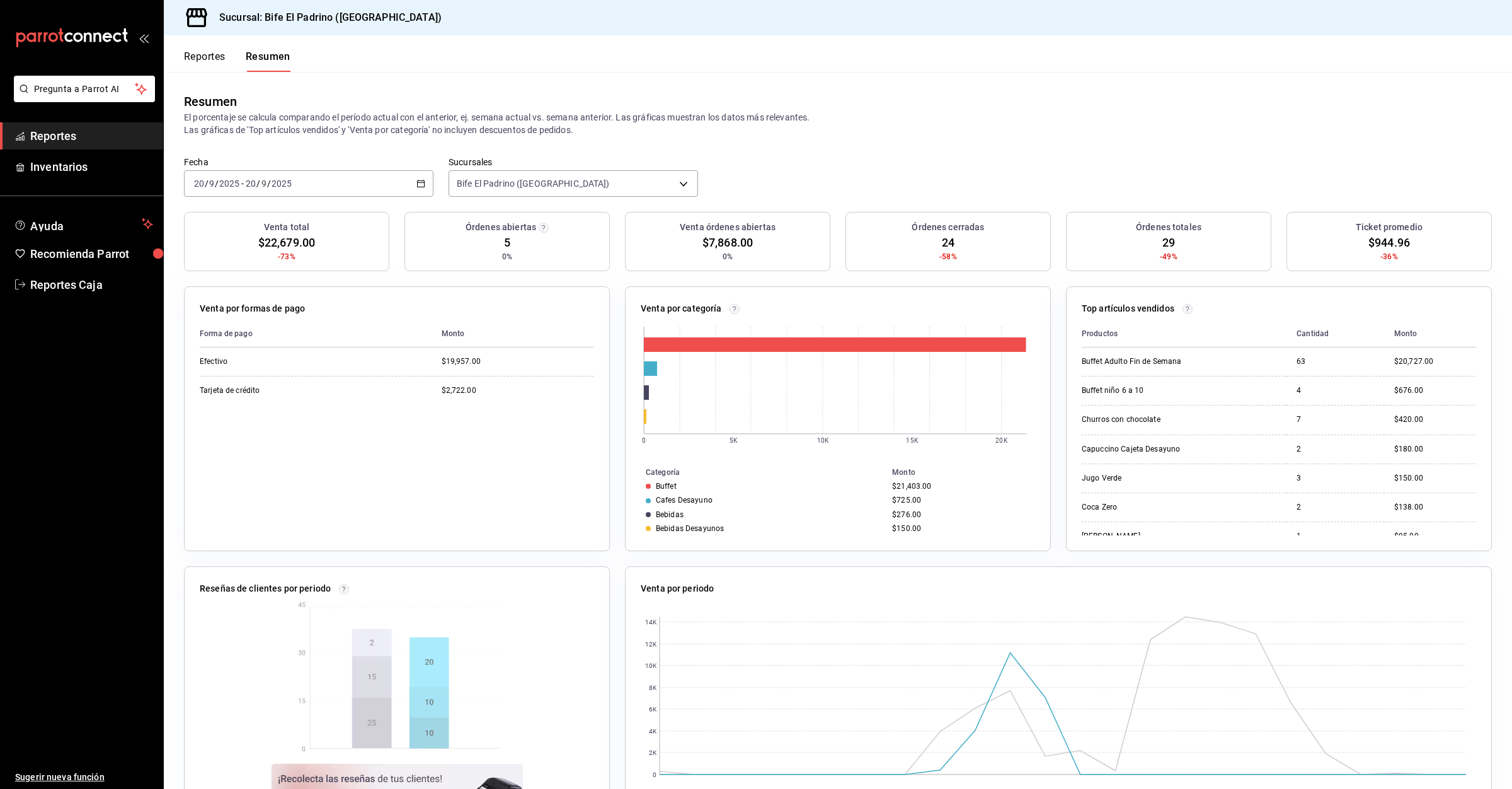
click at [208, 62] on button "Reportes" at bounding box center [204, 61] width 42 height 21
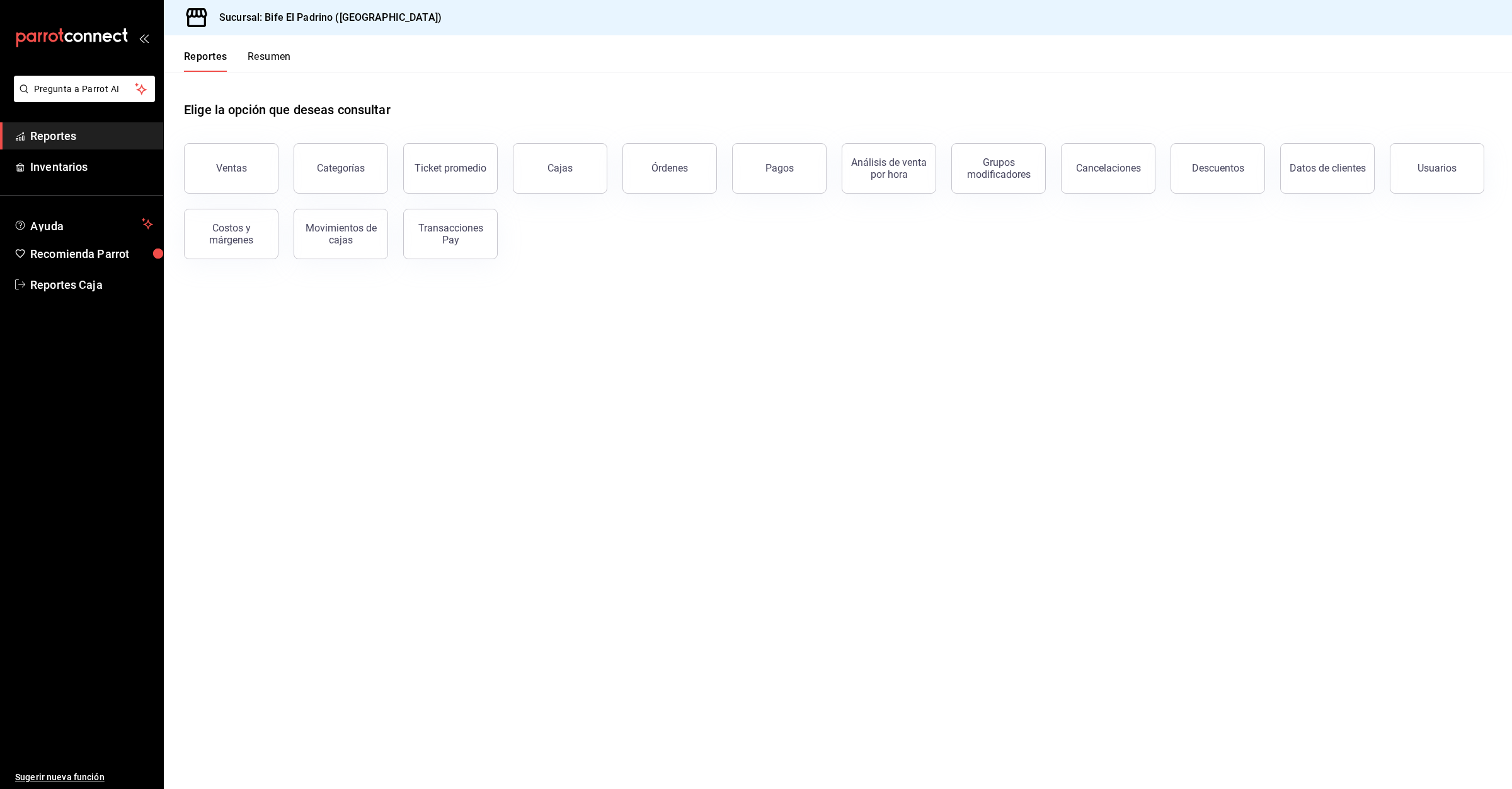
click at [250, 66] on button "Resumen" at bounding box center [269, 61] width 43 height 21
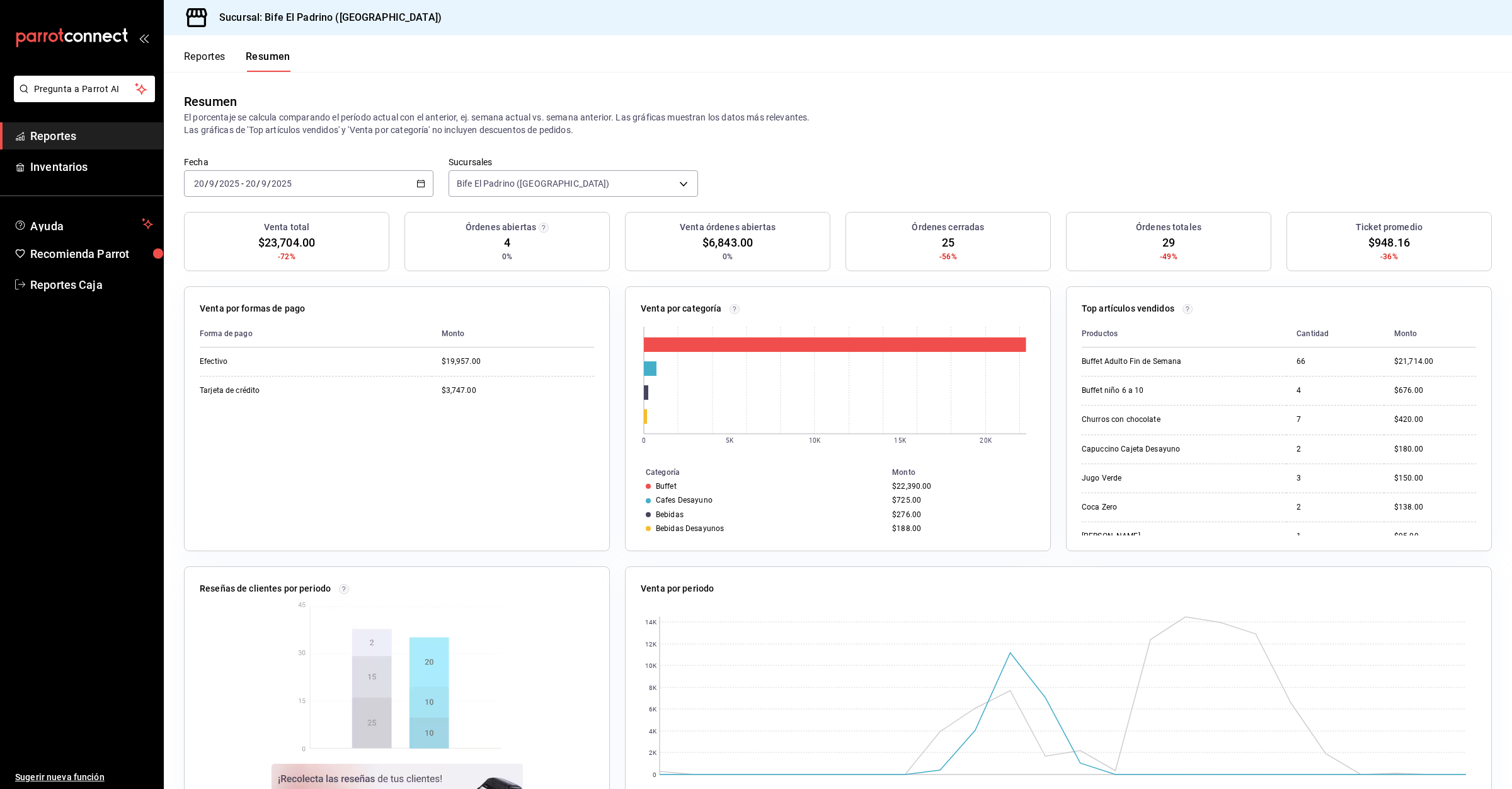
click at [213, 58] on button "Reportes" at bounding box center [204, 61] width 42 height 21
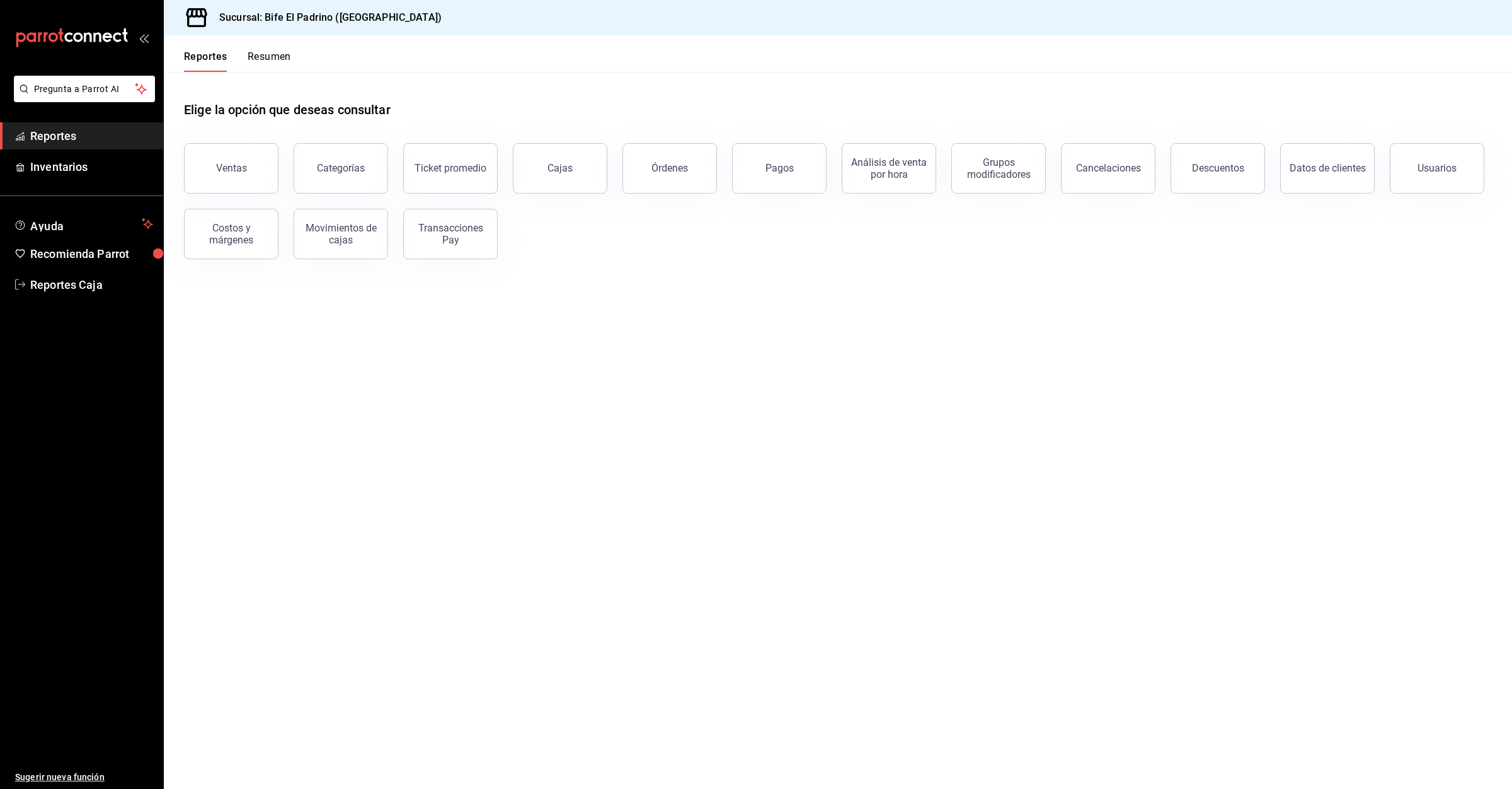
click at [266, 62] on button "Resumen" at bounding box center [269, 61] width 43 height 21
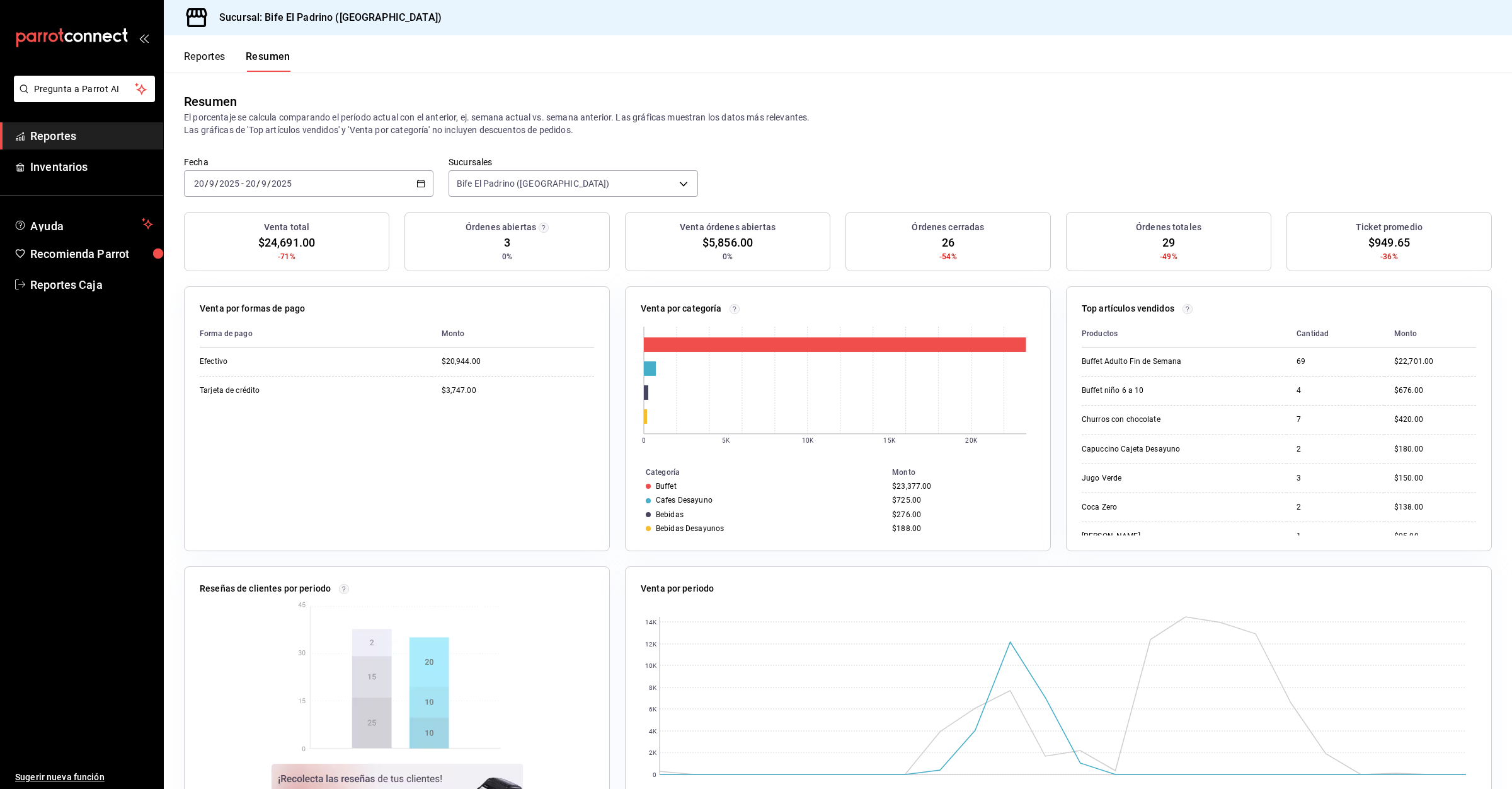
click at [197, 43] on div "Reportes Resumen" at bounding box center [227, 53] width 127 height 36
click at [197, 54] on button "Reportes" at bounding box center [204, 61] width 42 height 21
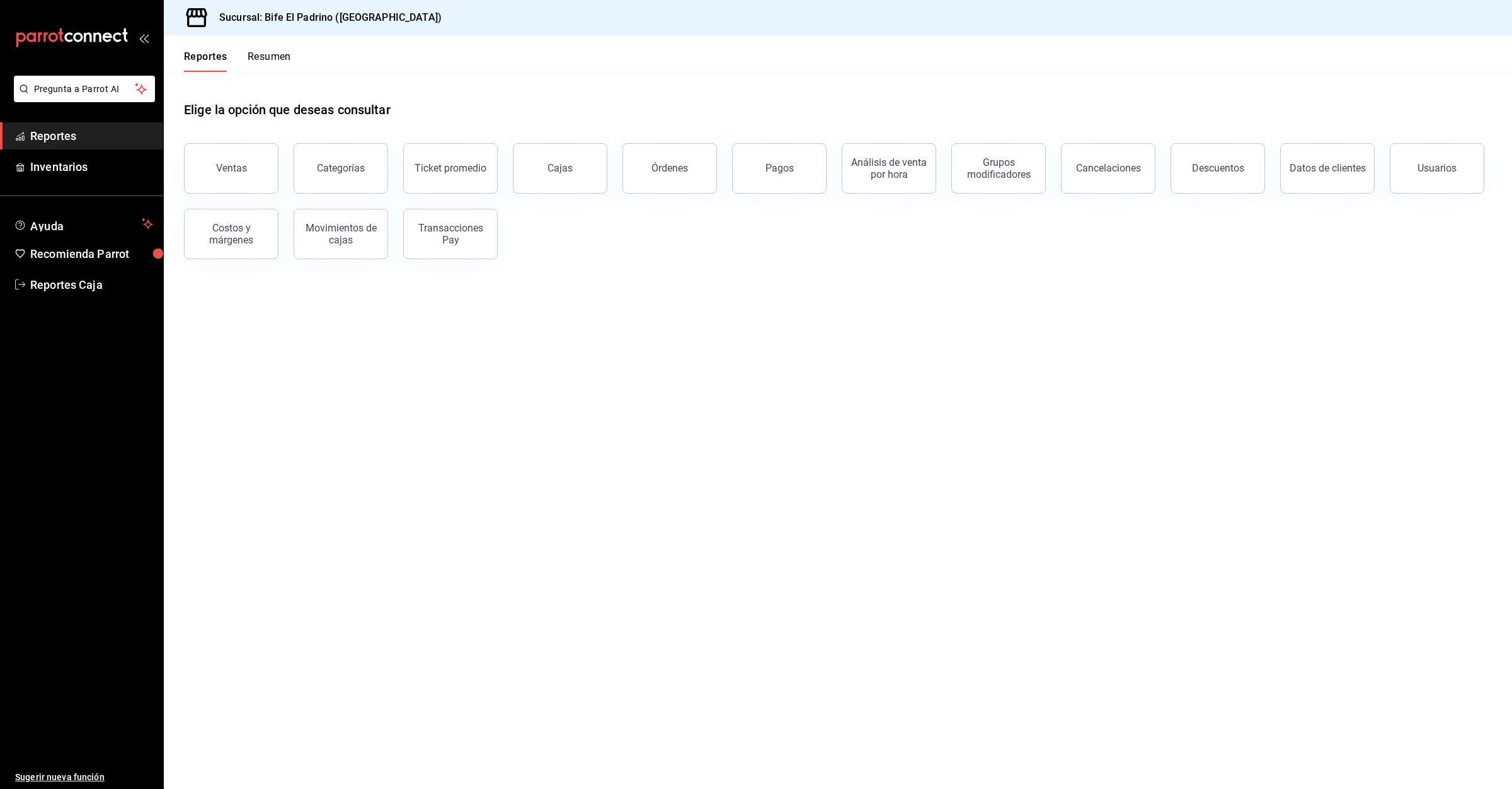
click at [262, 61] on button "Resumen" at bounding box center [269, 61] width 43 height 21
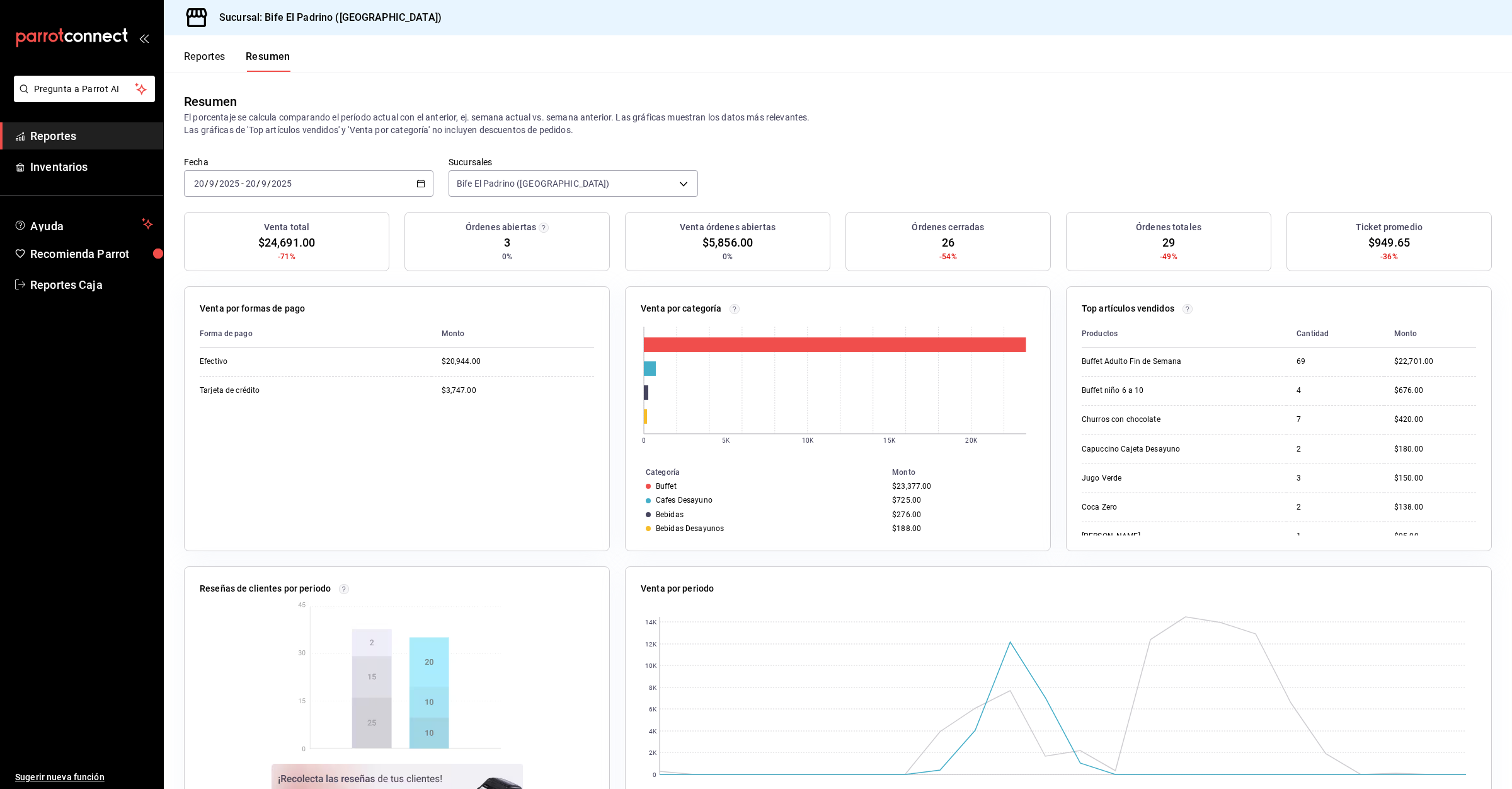
click at [213, 65] on button "Reportes" at bounding box center [204, 61] width 42 height 21
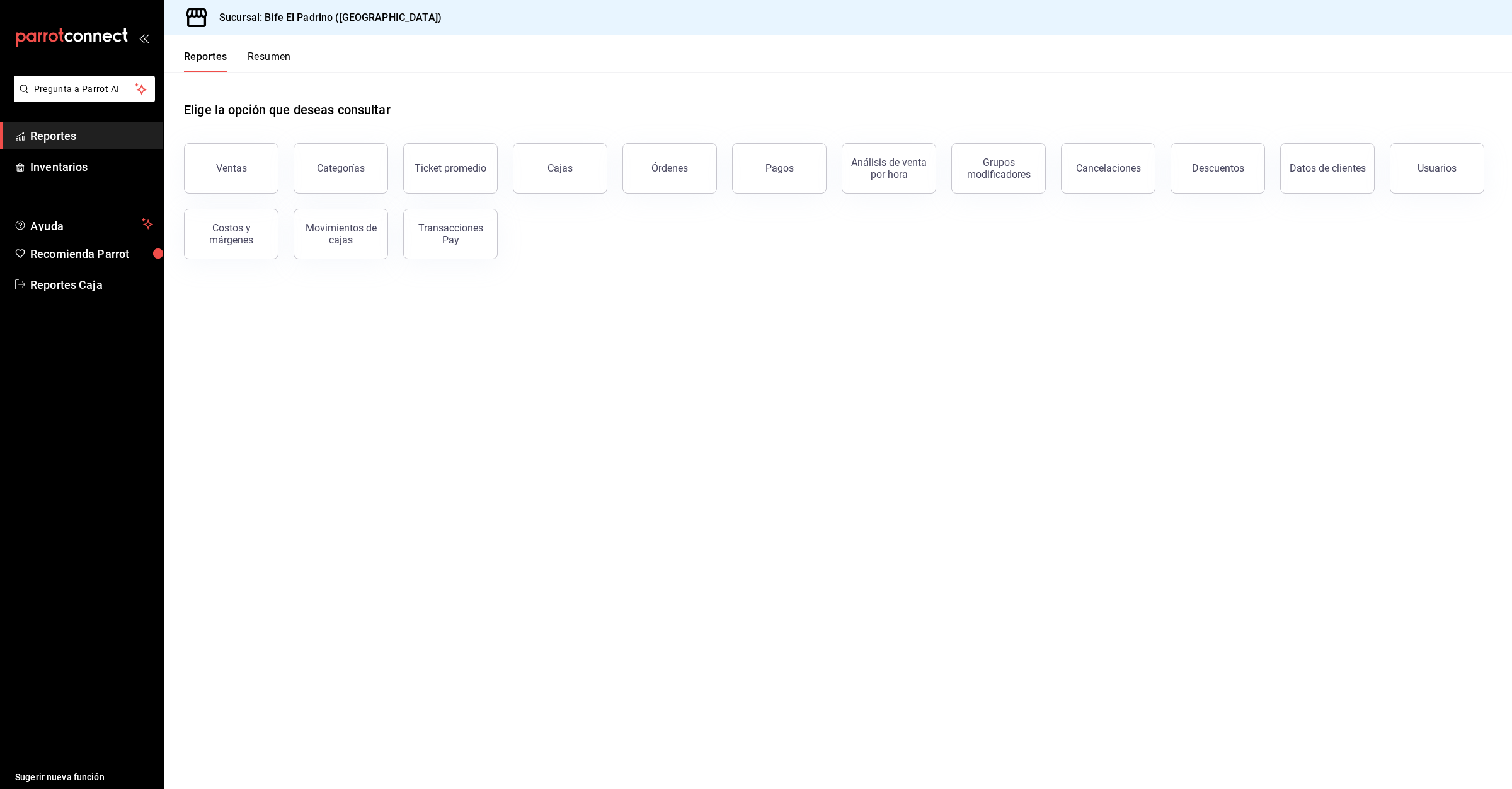
click at [252, 65] on button "Resumen" at bounding box center [269, 61] width 43 height 21
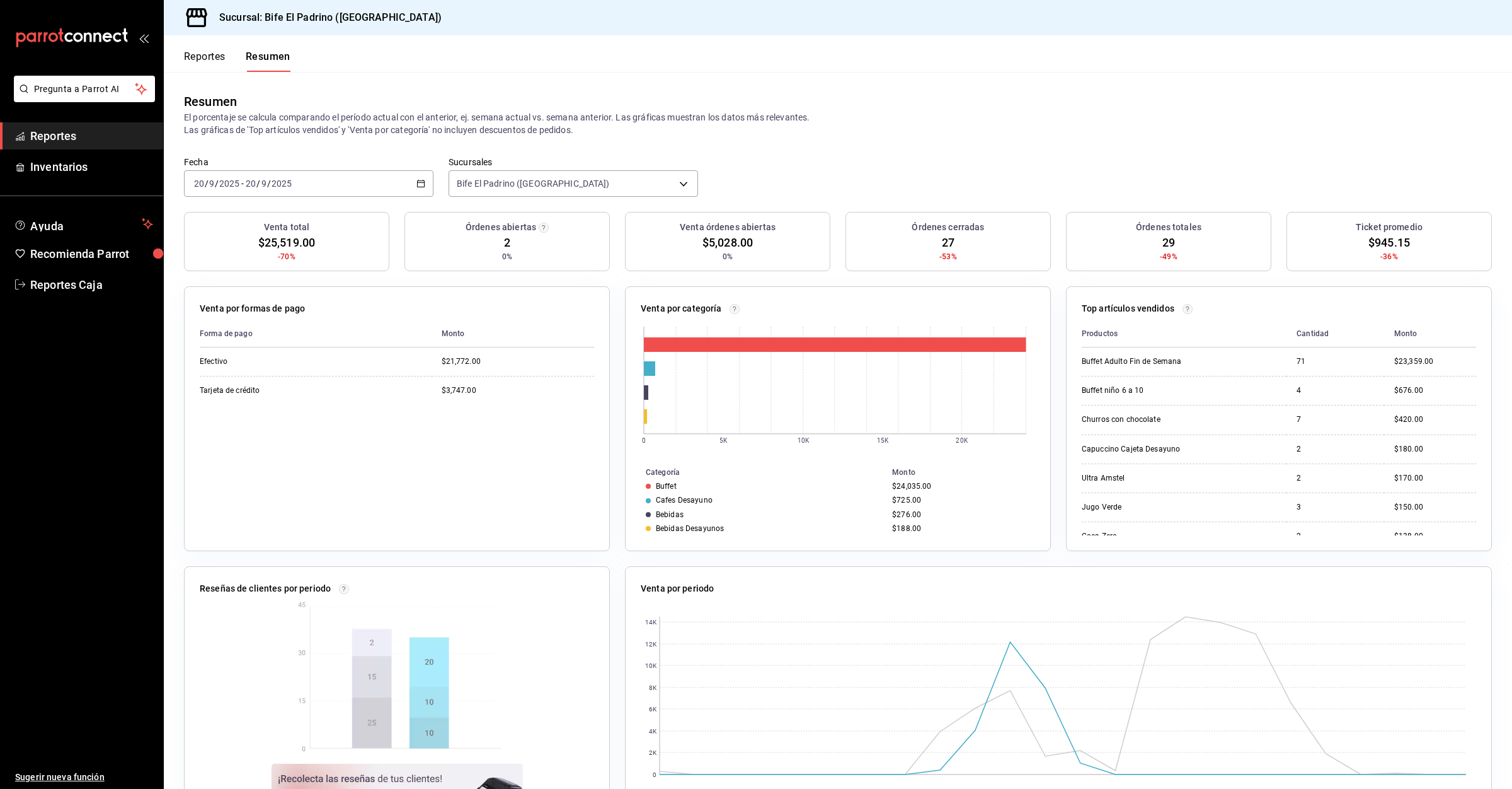
click at [184, 66] on button "Reportes" at bounding box center [204, 61] width 42 height 21
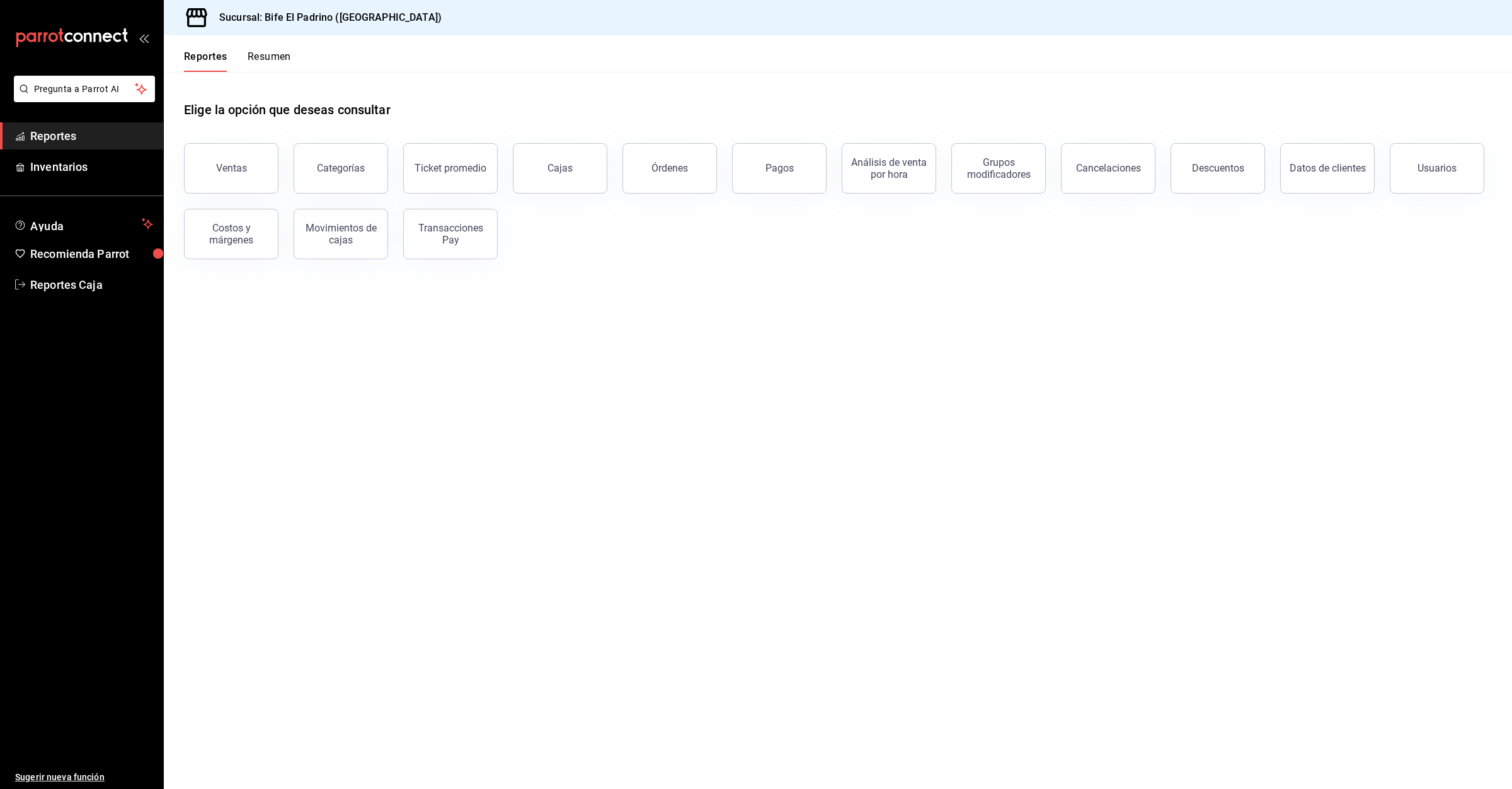
click at [189, 62] on button "Reportes" at bounding box center [205, 61] width 43 height 21
click at [276, 61] on button "Resumen" at bounding box center [269, 61] width 43 height 21
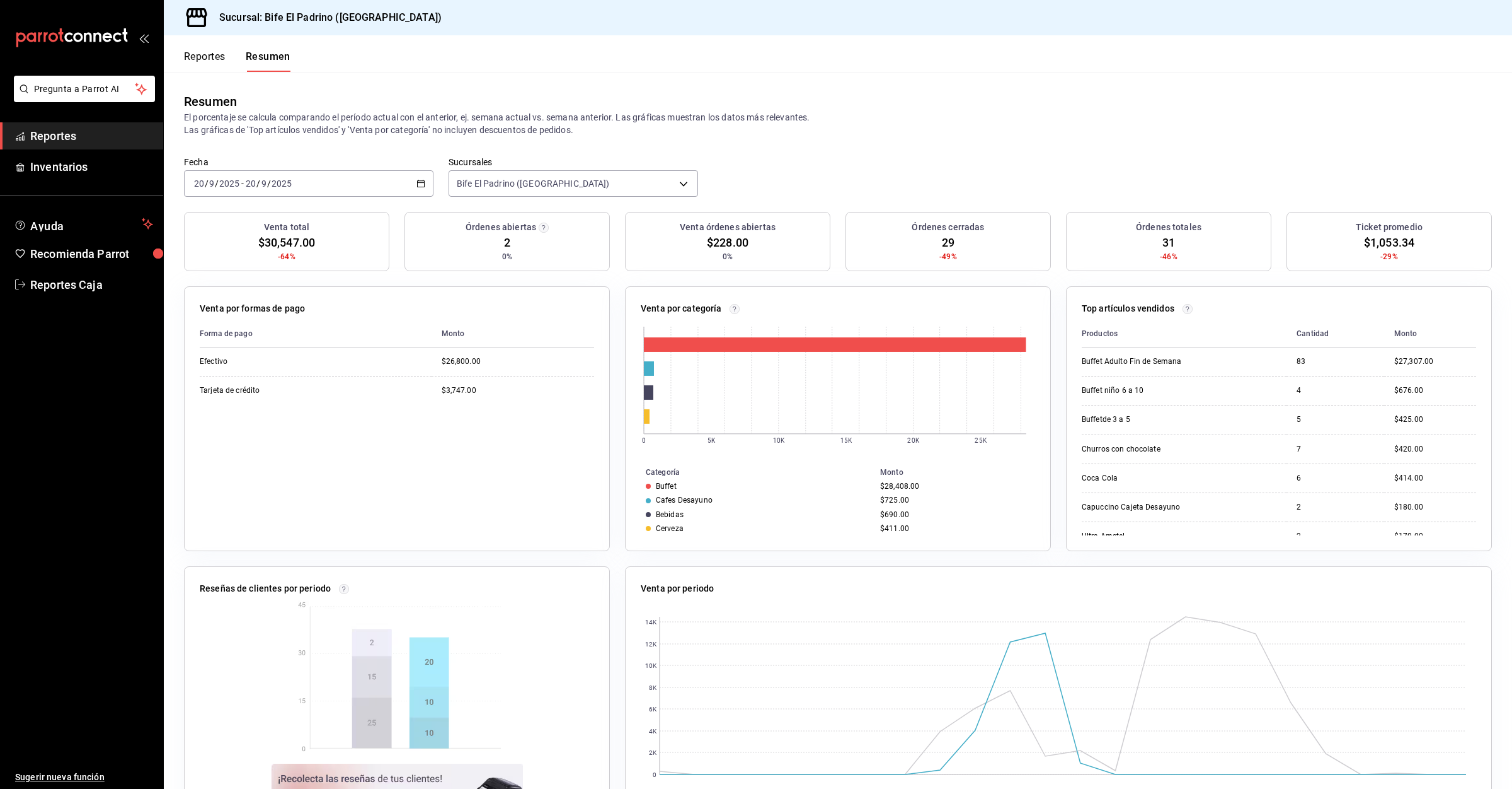
click at [228, 54] on div "Reportes Resumen" at bounding box center [237, 61] width 106 height 21
click at [213, 63] on button "Reportes" at bounding box center [204, 61] width 42 height 21
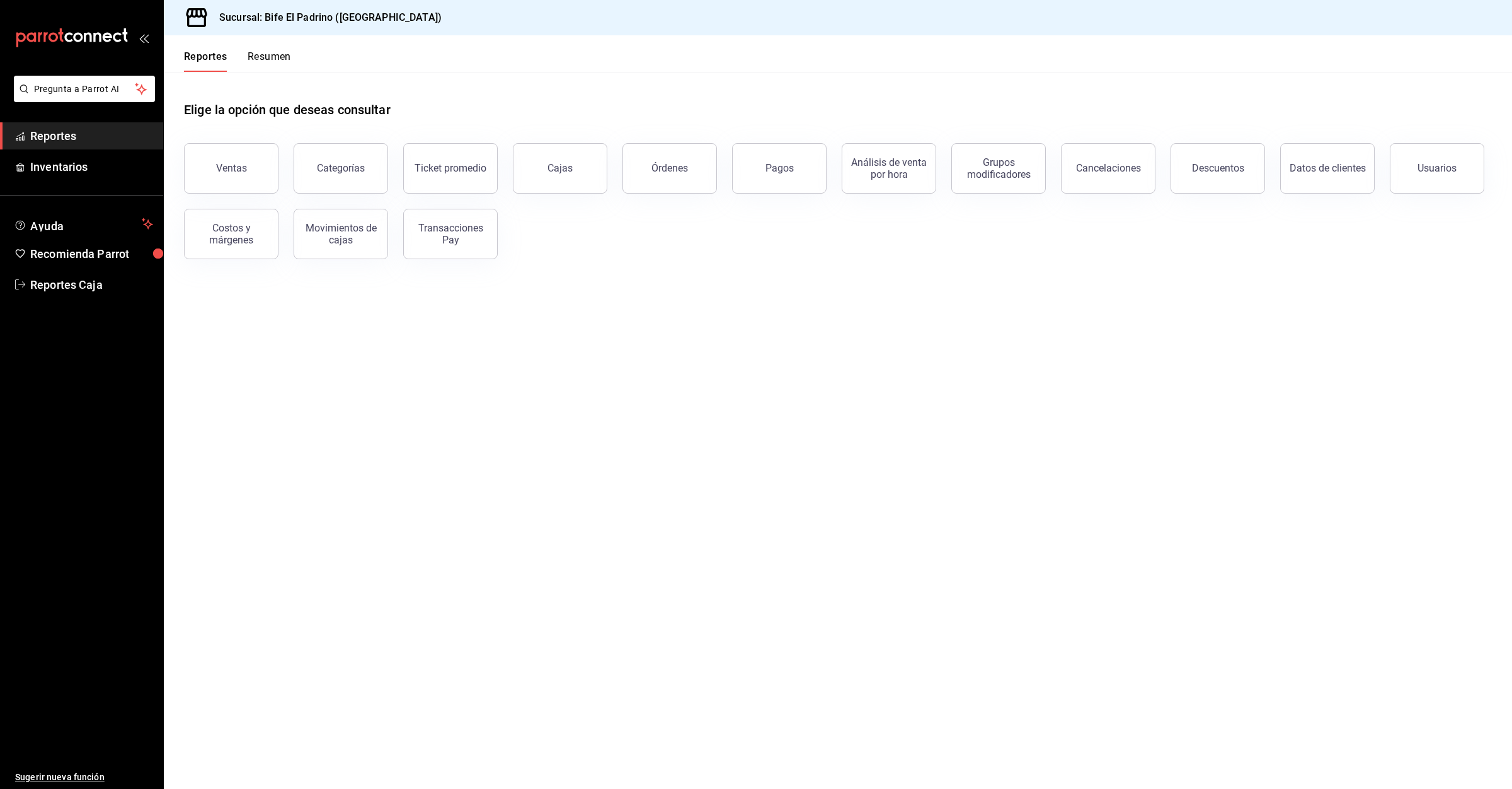
click at [272, 59] on button "Resumen" at bounding box center [269, 61] width 43 height 21
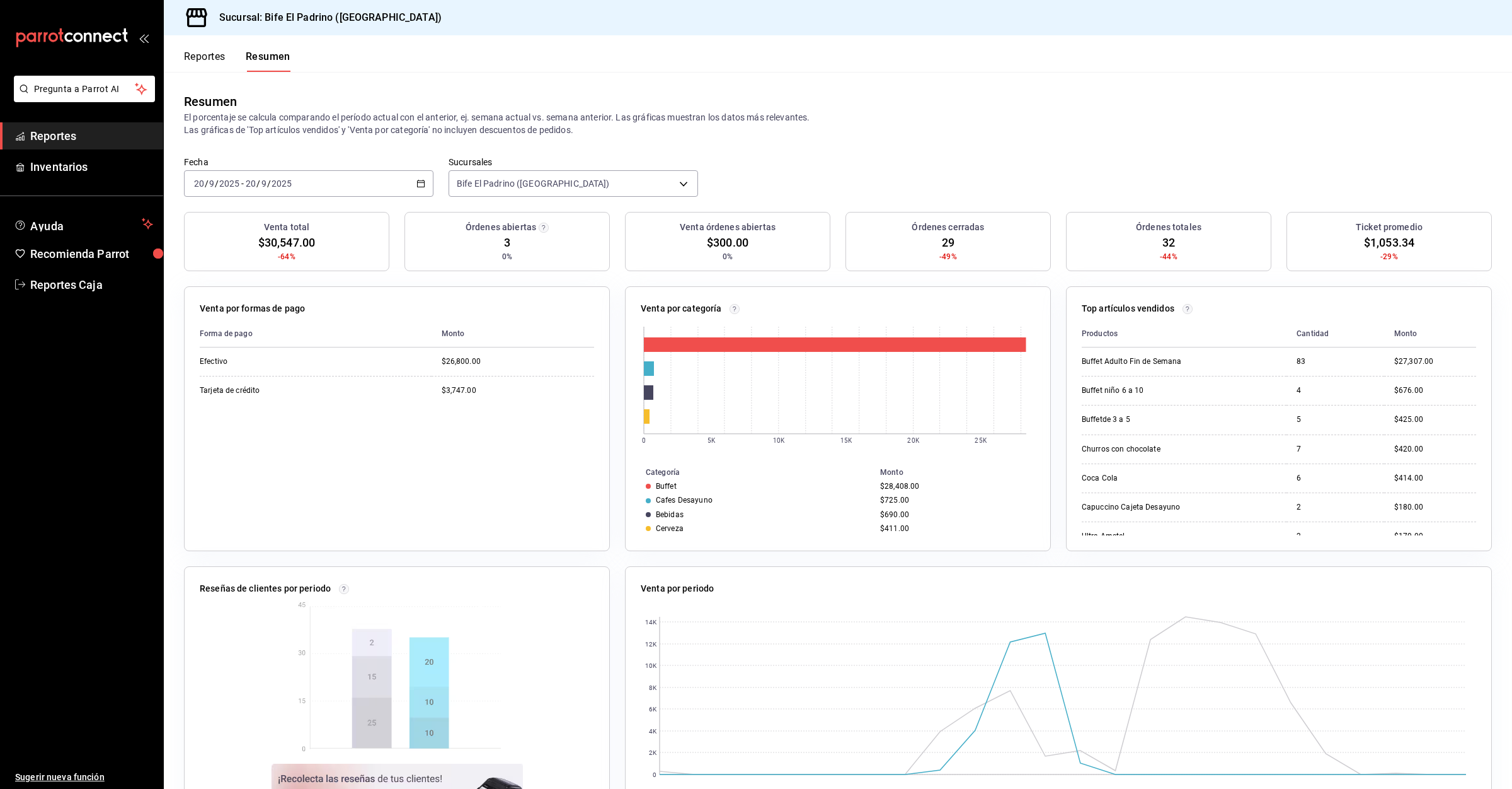
click at [200, 54] on button "Reportes" at bounding box center [204, 61] width 42 height 21
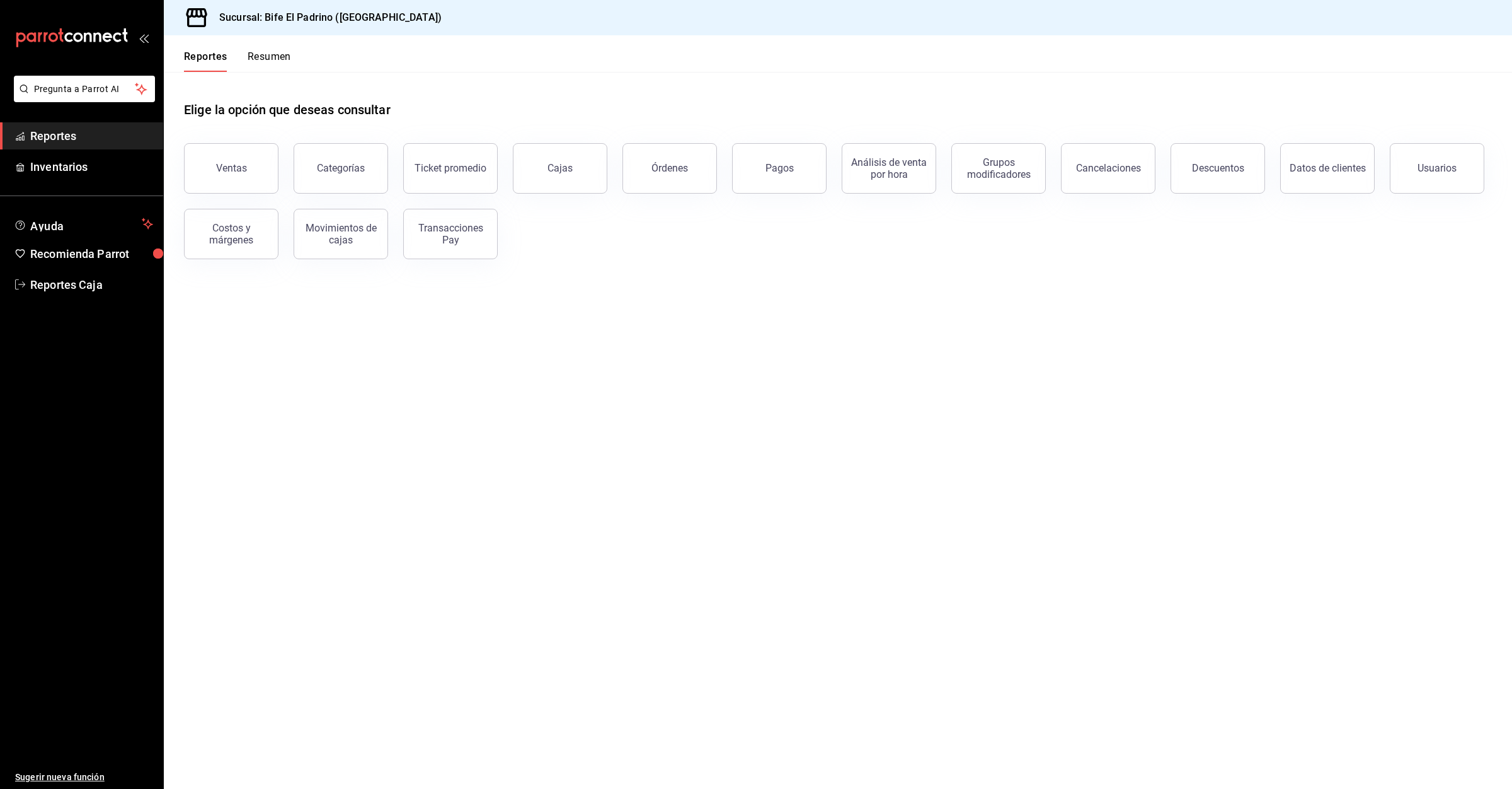
click at [262, 55] on button "Resumen" at bounding box center [269, 61] width 43 height 21
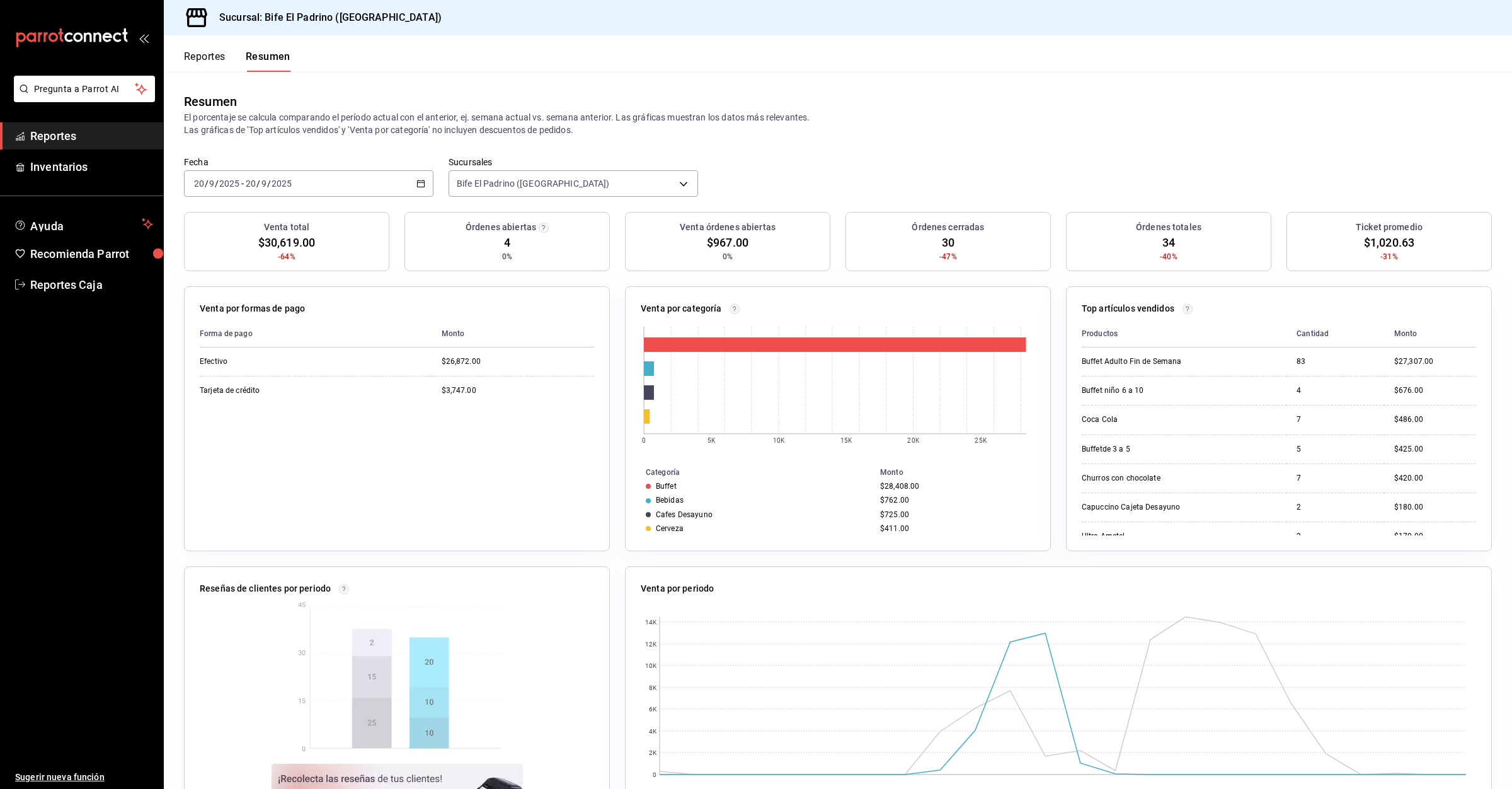
click at [209, 52] on button "Reportes" at bounding box center [204, 61] width 42 height 21
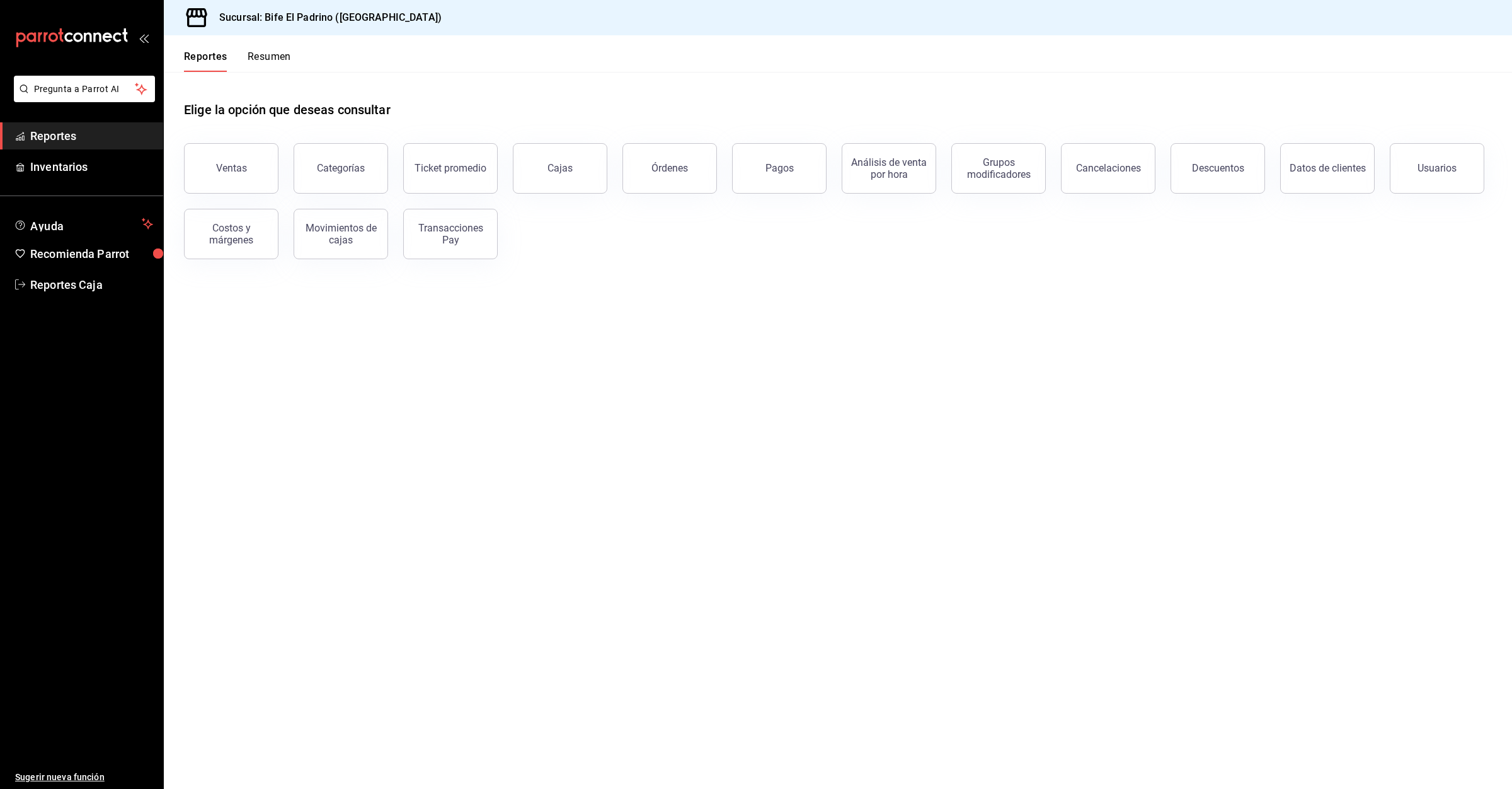
click at [286, 50] on button "Resumen" at bounding box center [269, 61] width 43 height 21
